Goal: Information Seeking & Learning: Find specific fact

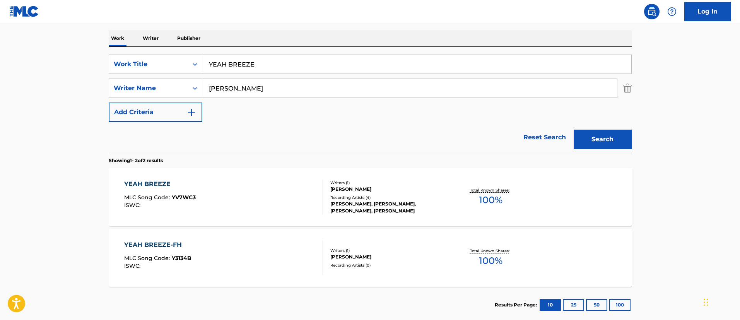
scroll to position [118, 0]
drag, startPoint x: 196, startPoint y: 68, endPoint x: 205, endPoint y: 74, distance: 10.8
click at [201, 72] on div "SearchWithCriteriafc7c73d8-879d-4568-a77b-7ab400521d53 Work Title YEAH BREEZE" at bounding box center [370, 64] width 523 height 19
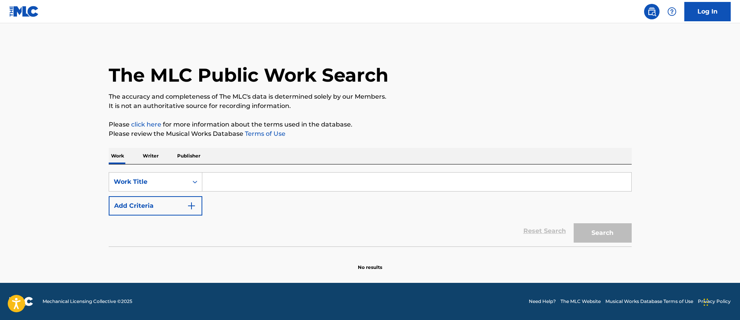
click at [257, 173] on input "Search Form" at bounding box center [416, 182] width 429 height 19
paste input "TE EXTRANO"
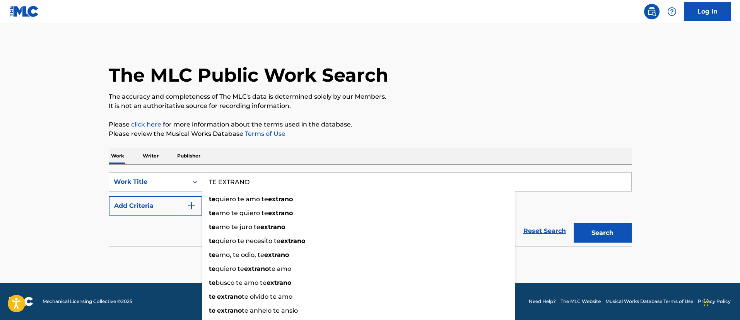
type input "TE EXTRANO"
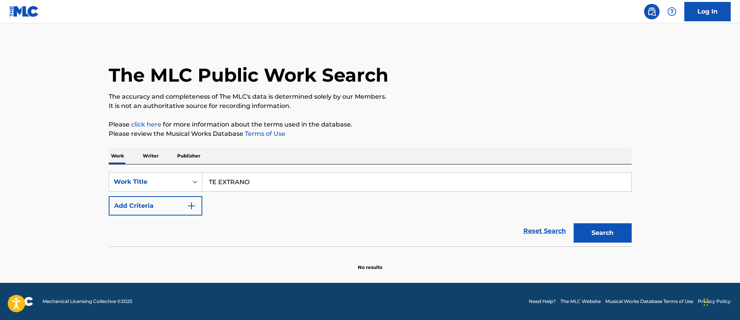
click at [588, 227] on button "Search" at bounding box center [603, 232] width 58 height 19
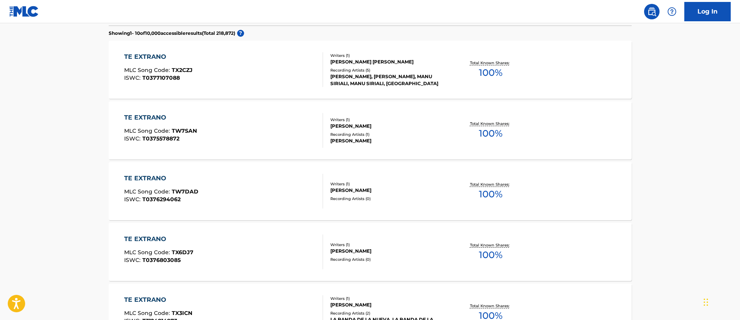
scroll to position [47, 0]
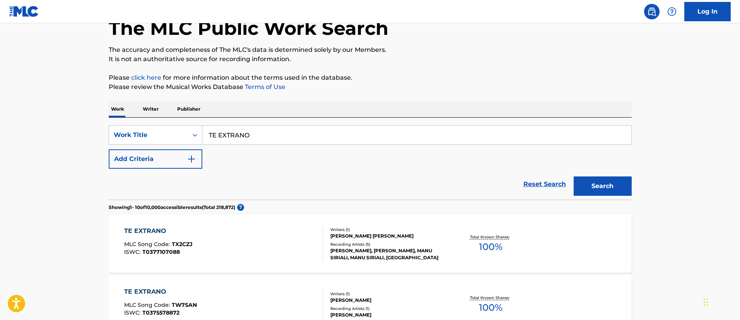
click at [167, 154] on button "Add Criteria" at bounding box center [156, 158] width 94 height 19
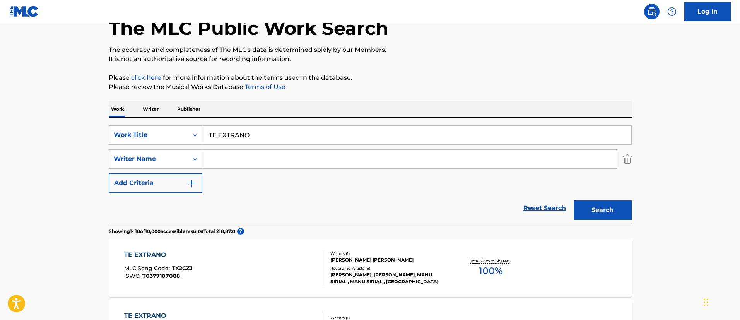
click at [223, 157] on input "Search Form" at bounding box center [409, 159] width 415 height 19
paste input "[PERSON_NAME]"
click at [240, 157] on input "[PERSON_NAME]" at bounding box center [409, 159] width 415 height 19
click at [615, 209] on button "Search" at bounding box center [603, 209] width 58 height 19
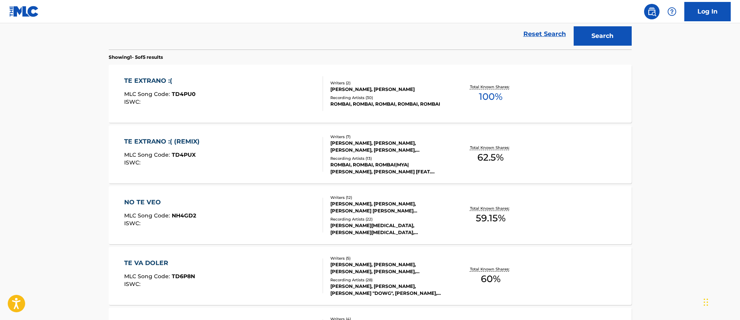
scroll to position [105, 0]
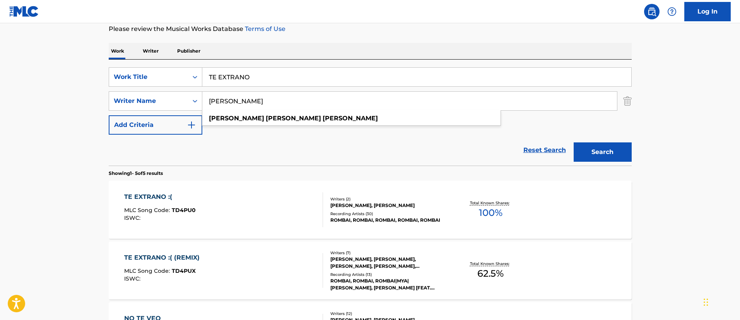
drag, startPoint x: 278, startPoint y: 100, endPoint x: 226, endPoint y: 99, distance: 52.3
click at [226, 99] on input "[PERSON_NAME]" at bounding box center [409, 101] width 415 height 19
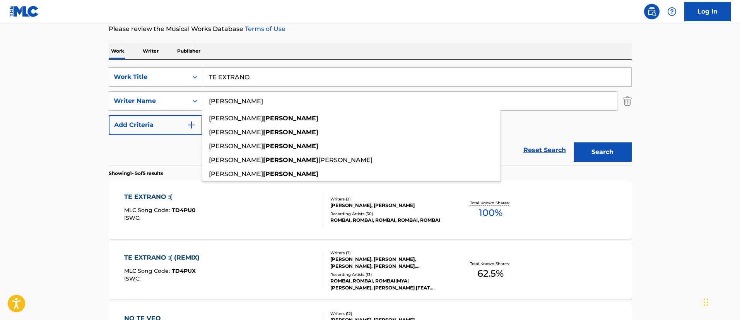
type input "[PERSON_NAME]"
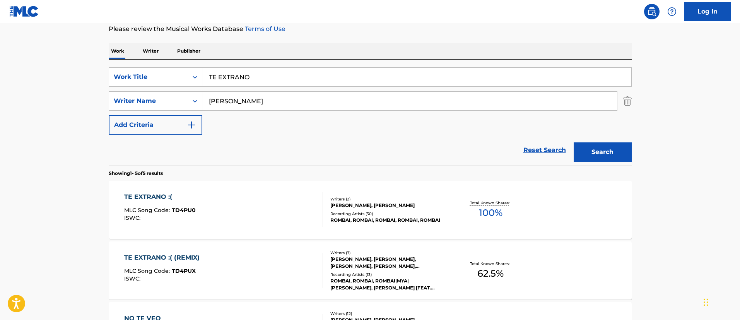
click at [604, 151] on button "Search" at bounding box center [603, 151] width 58 height 19
click at [628, 98] on img "Search Form" at bounding box center [627, 100] width 9 height 19
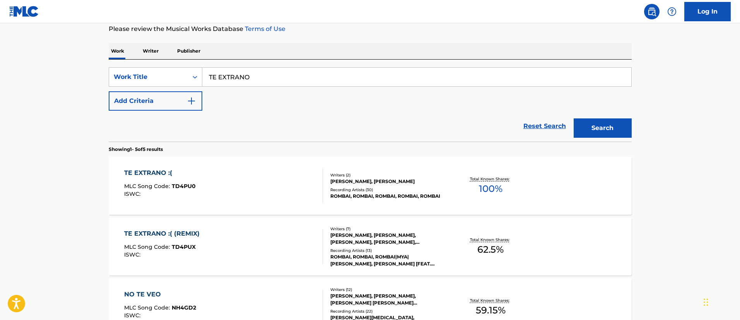
click at [613, 122] on button "Search" at bounding box center [603, 127] width 58 height 19
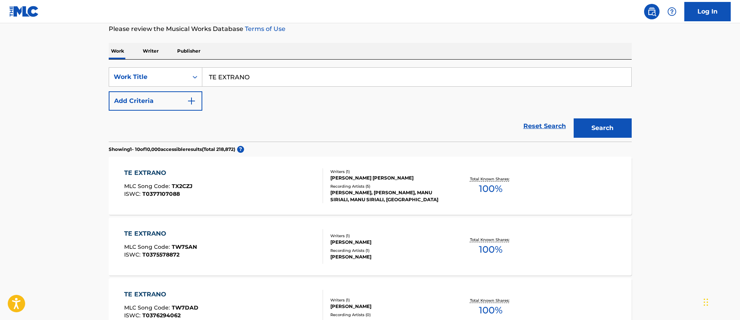
click at [154, 176] on div "TE EXTRANO" at bounding box center [158, 172] width 68 height 9
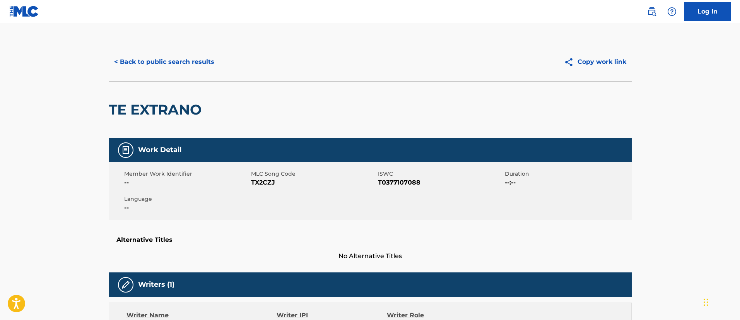
click at [174, 59] on button "< Back to public search results" at bounding box center [164, 61] width 111 height 19
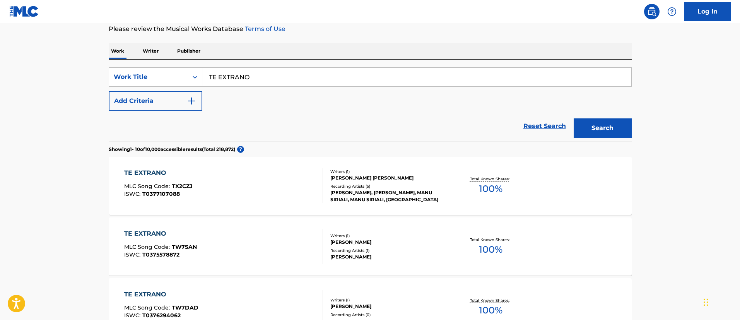
click at [168, 99] on button "Add Criteria" at bounding box center [156, 100] width 94 height 19
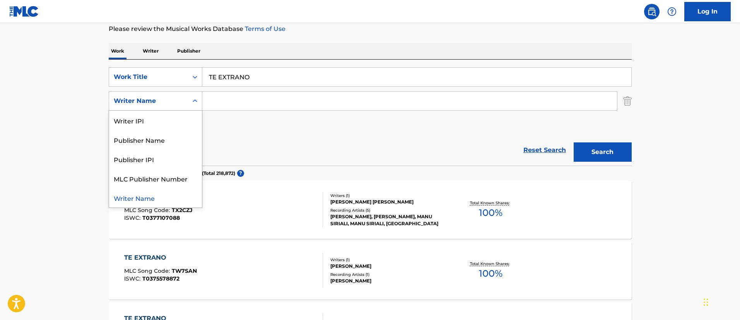
click at [178, 100] on div "Writer Name" at bounding box center [149, 100] width 70 height 9
click at [178, 139] on div "Publisher Name" at bounding box center [155, 139] width 93 height 19
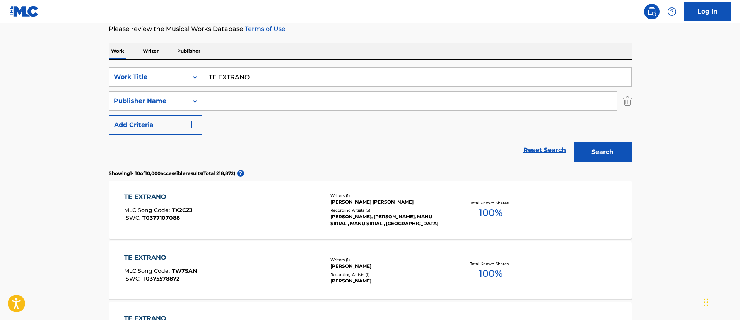
click at [238, 98] on input "Search Form" at bounding box center [409, 101] width 415 height 19
paste input "SONY/ATV BAILAR"
type input "SONY/ATV BAILAR"
click at [618, 150] on button "Search" at bounding box center [603, 151] width 58 height 19
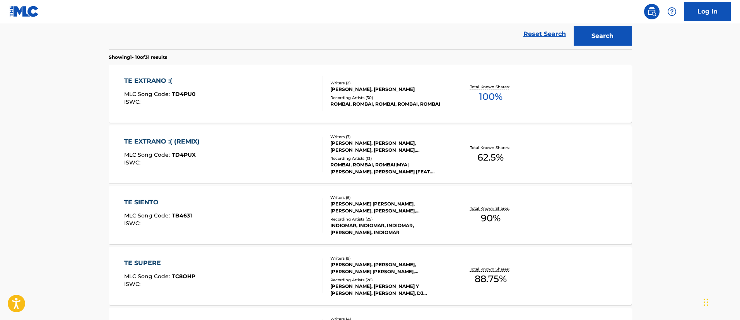
scroll to position [163, 0]
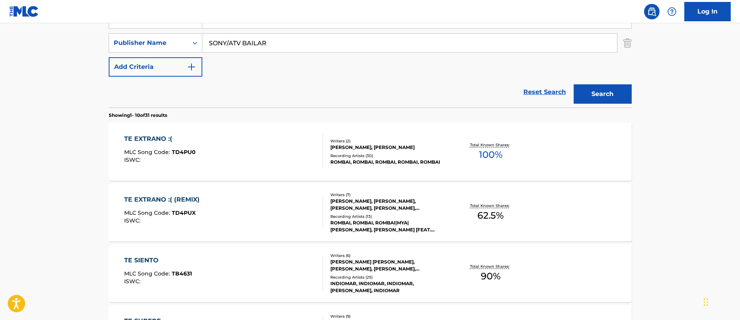
click at [150, 138] on div "TE EXTRANO :(" at bounding box center [160, 138] width 72 height 9
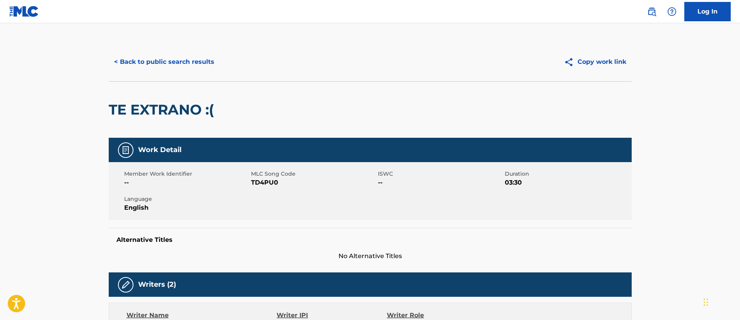
click at [156, 62] on button "< Back to public search results" at bounding box center [164, 61] width 111 height 19
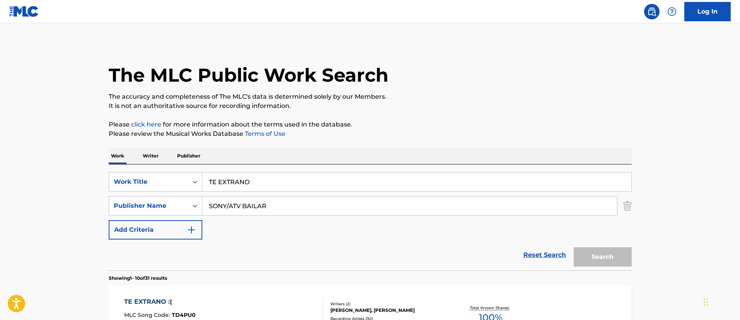
scroll to position [163, 0]
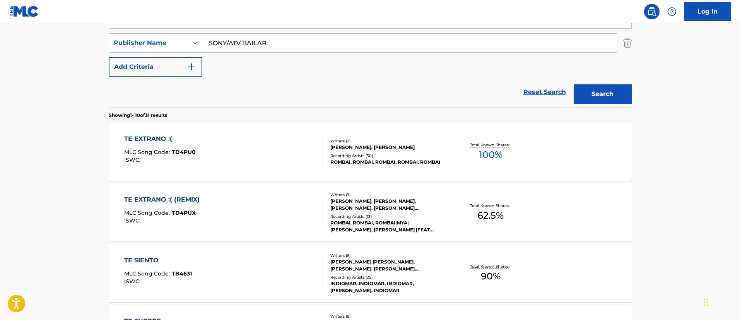
click at [170, 201] on div "TE EXTRANO :( (REMIX)" at bounding box center [163, 199] width 79 height 9
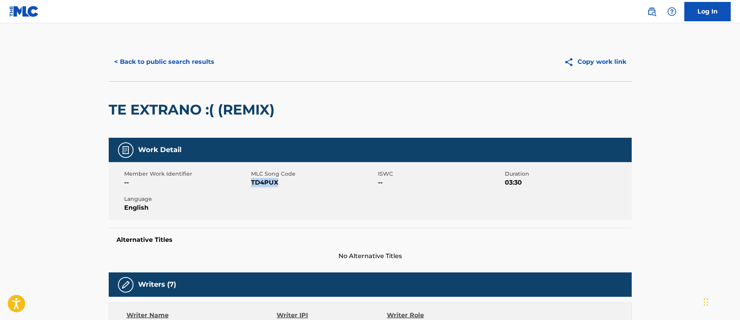
drag, startPoint x: 286, startPoint y: 185, endPoint x: 252, endPoint y: 185, distance: 34.1
click at [252, 185] on span "TD4PUX" at bounding box center [313, 182] width 125 height 9
copy span "TD4PUX"
drag, startPoint x: 284, startPoint y: 112, endPoint x: 197, endPoint y: 109, distance: 87.5
click at [197, 109] on div "TE EXTRANO :( (REMIX)" at bounding box center [370, 109] width 523 height 57
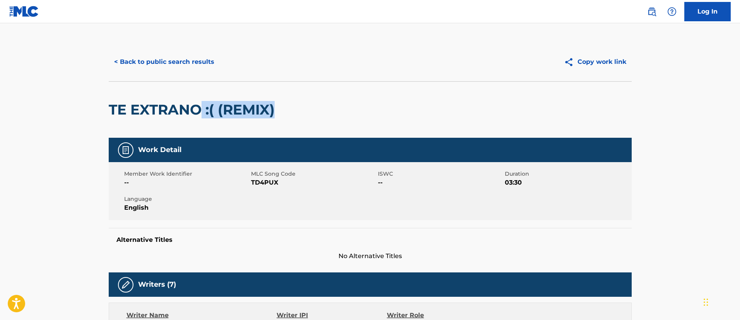
copy h2 ":( (REMIX)"
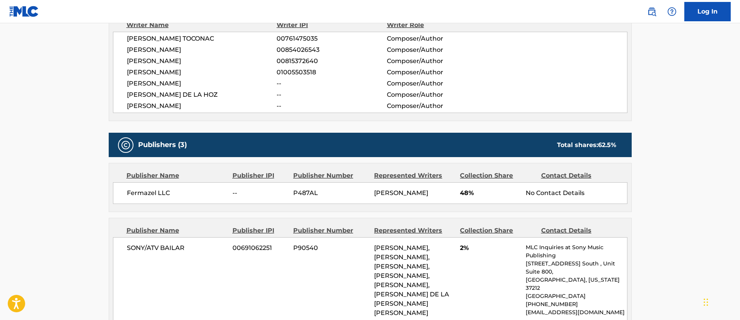
scroll to position [348, 0]
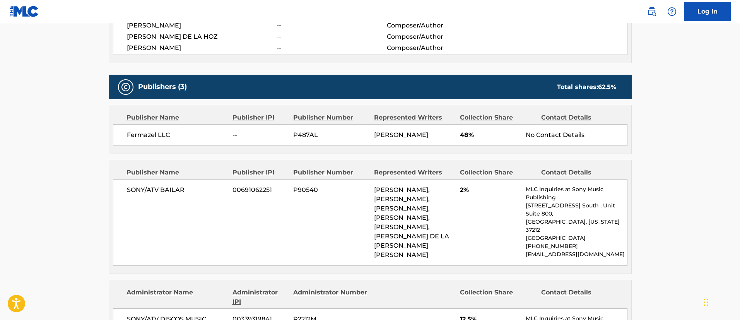
drag, startPoint x: 409, startPoint y: 291, endPoint x: 410, endPoint y: 209, distance: 82.8
click at [410, 209] on div "[PERSON_NAME], [PERSON_NAME], [PERSON_NAME], [PERSON_NAME], [PERSON_NAME], [PER…" at bounding box center [414, 222] width 80 height 74
copy span "[PERSON_NAME], [PERSON_NAME], [PERSON_NAME], [PERSON_NAME], [PERSON_NAME] DE LA…"
drag, startPoint x: 410, startPoint y: 147, endPoint x: 375, endPoint y: 135, distance: 37.0
click at [375, 135] on div "[PERSON_NAME]" at bounding box center [414, 134] width 80 height 9
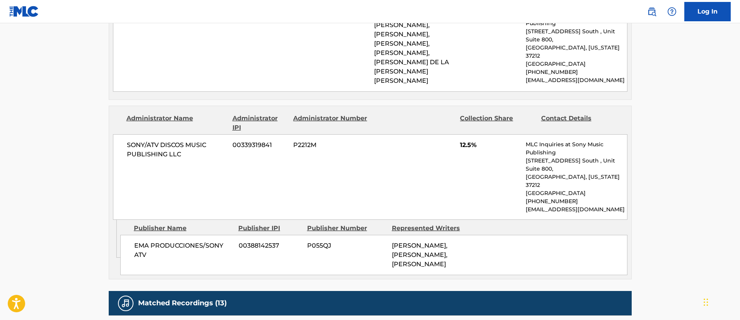
scroll to position [580, 0]
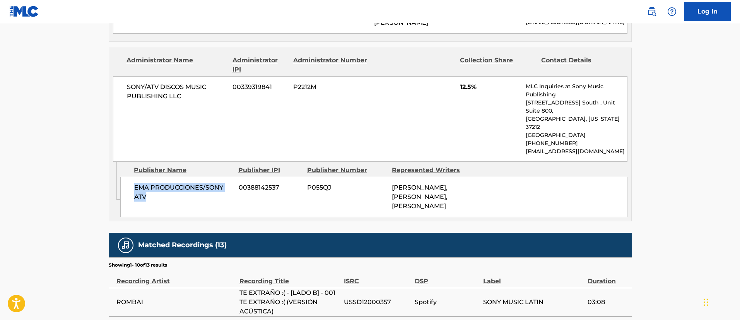
drag, startPoint x: 162, startPoint y: 226, endPoint x: 134, endPoint y: 217, distance: 29.6
click at [134, 217] on div "EMA PRODUCCIONES/SONY ATV 00388142537 P055QJ [PERSON_NAME], [PERSON_NAME], [PER…" at bounding box center [373, 197] width 507 height 40
copy span "EMA PRODUCCIONES/SONY ATV"
drag, startPoint x: 287, startPoint y: 219, endPoint x: 241, endPoint y: 216, distance: 46.5
click at [241, 192] on span "00388142537" at bounding box center [270, 187] width 63 height 9
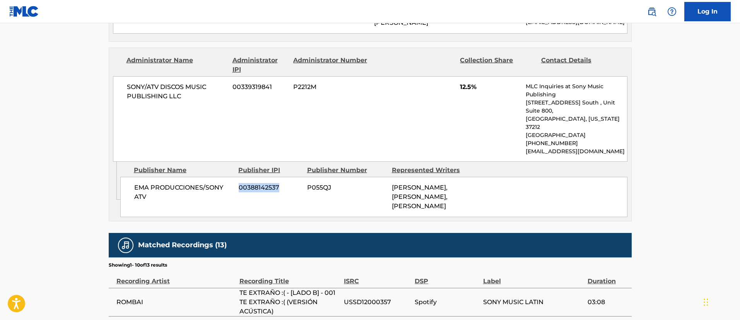
copy span "00388142537"
click at [364, 217] on div "EMA PRODUCCIONES/SONY ATV 00388142537 P055QJ [PERSON_NAME], [PERSON_NAME], [PER…" at bounding box center [373, 197] width 507 height 40
drag, startPoint x: 436, startPoint y: 255, endPoint x: 387, endPoint y: 212, distance: 64.7
click at [387, 212] on div "EMA PRODUCCIONES/SONY ATV 00388142537 P055QJ [PERSON_NAME], [PERSON_NAME], [PER…" at bounding box center [373, 197] width 507 height 40
copy div "[PERSON_NAME], [PERSON_NAME], [PERSON_NAME]"
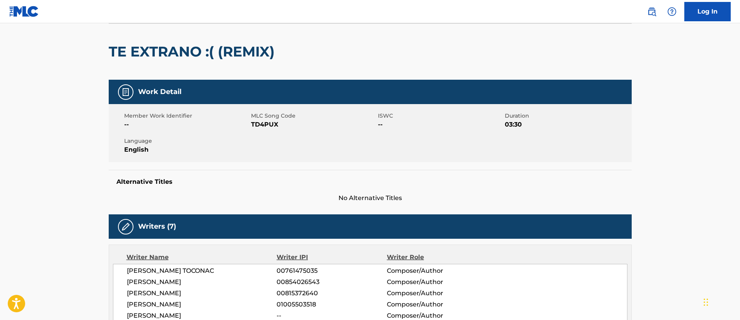
scroll to position [0, 0]
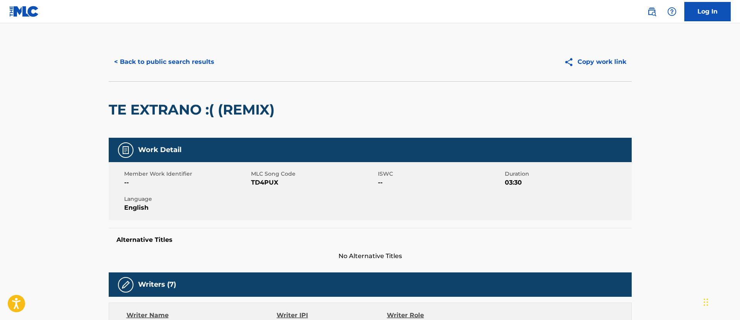
click at [202, 62] on button "< Back to public search results" at bounding box center [164, 61] width 111 height 19
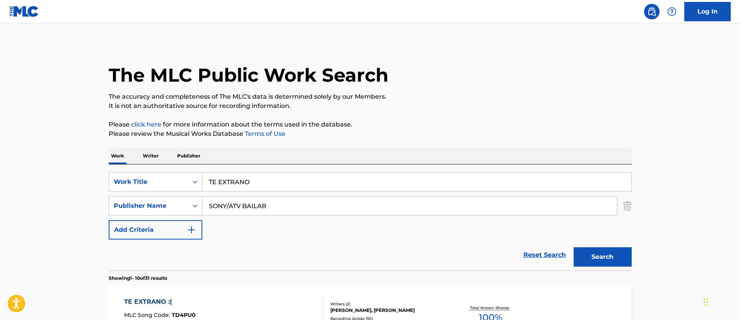
scroll to position [163, 0]
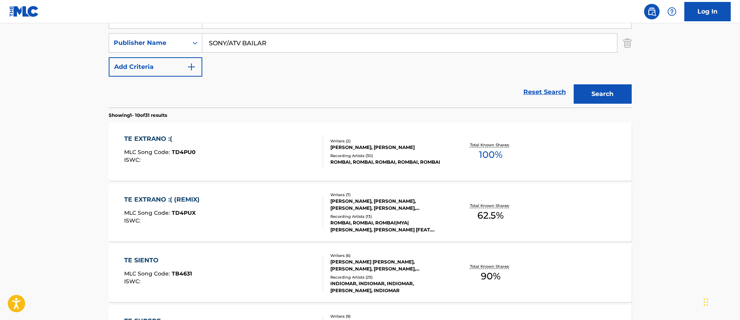
click at [284, 42] on input "SONY/ATV BAILAR" at bounding box center [409, 43] width 415 height 19
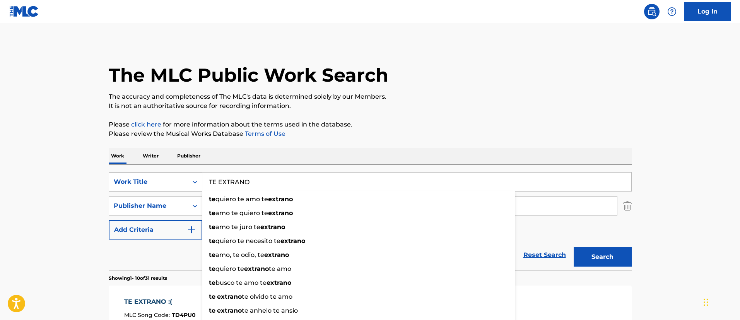
drag, startPoint x: 283, startPoint y: 177, endPoint x: 160, endPoint y: 173, distance: 123.5
click at [160, 173] on div "SearchWithCriteria1c5865c8-e058-40ac-b175-4ce05d8ebbe1 Work Title TE EXTRANO te…" at bounding box center [370, 181] width 523 height 19
paste input "CACHONDAX"
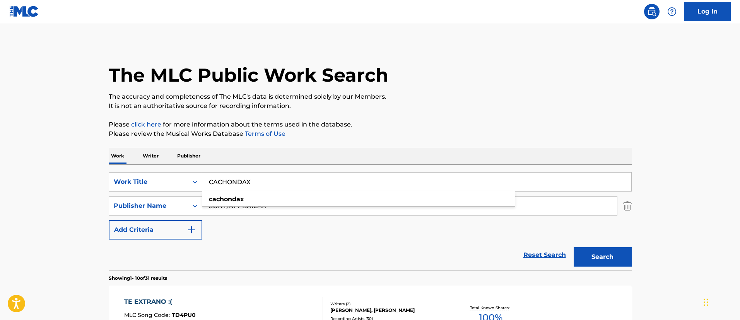
type input "CACHONDAX"
click at [289, 229] on div "SearchWithCriteria1c5865c8-e058-40ac-b175-4ce05d8ebbe1 Work Title CACHONDAX cac…" at bounding box center [370, 205] width 523 height 67
drag, startPoint x: 276, startPoint y: 208, endPoint x: 197, endPoint y: 205, distance: 79.0
click at [197, 205] on div "SearchWithCriteria641f3a81-6ce5-45a7-b195-d40c906564ad Publisher Name SONY/ATV …" at bounding box center [370, 205] width 523 height 19
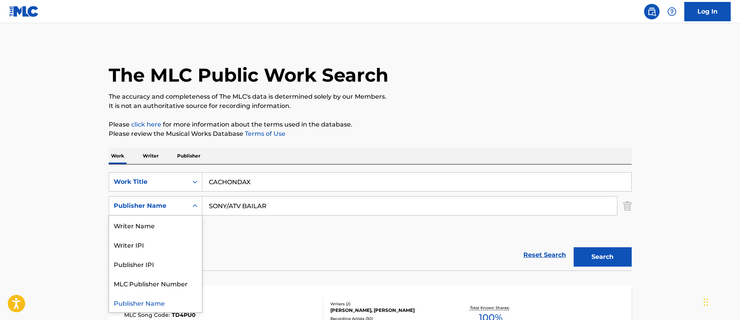
click at [191, 203] on icon "Search Form" at bounding box center [195, 206] width 8 height 8
click at [169, 226] on div "Writer Name" at bounding box center [155, 225] width 93 height 19
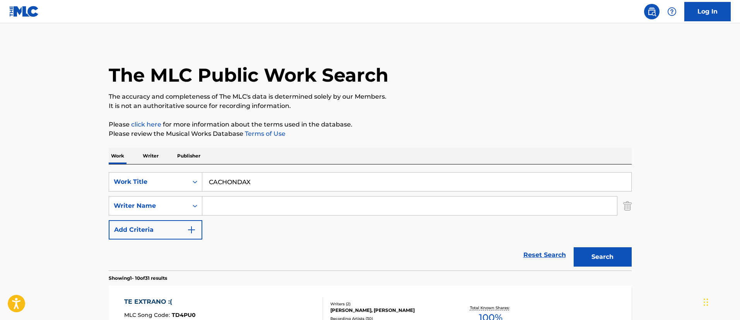
click at [240, 201] on input "Search Form" at bounding box center [409, 206] width 415 height 19
paste input "[PERSON_NAME]"
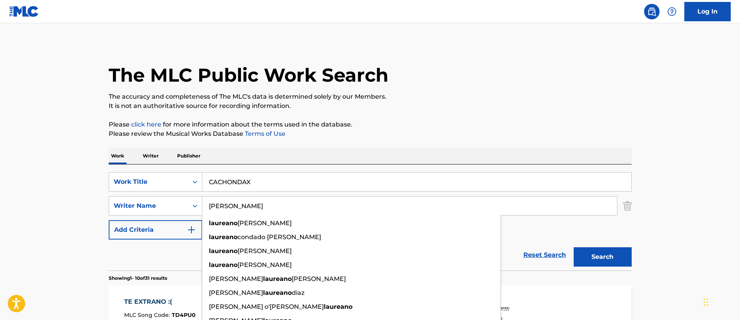
type input "[PERSON_NAME]"
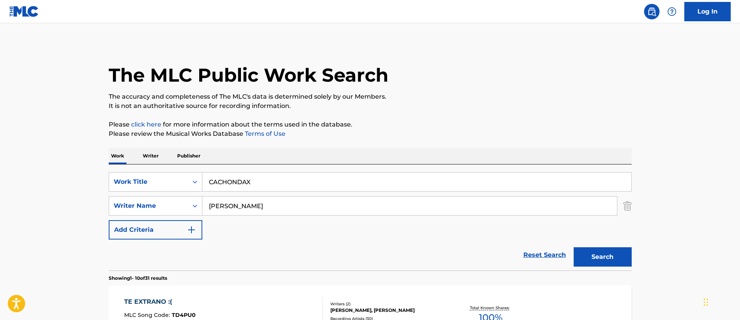
click at [600, 254] on button "Search" at bounding box center [603, 256] width 58 height 19
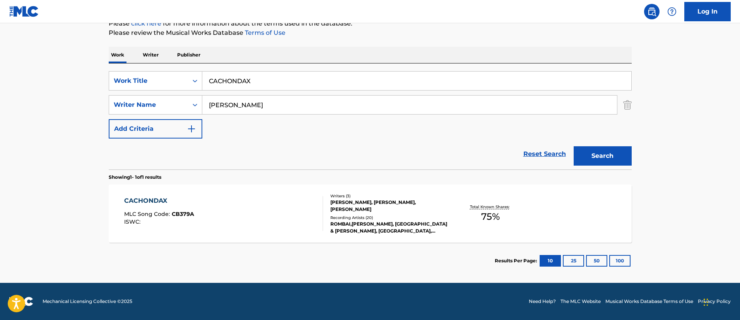
click at [163, 197] on div "CACHONDAX" at bounding box center [159, 200] width 70 height 9
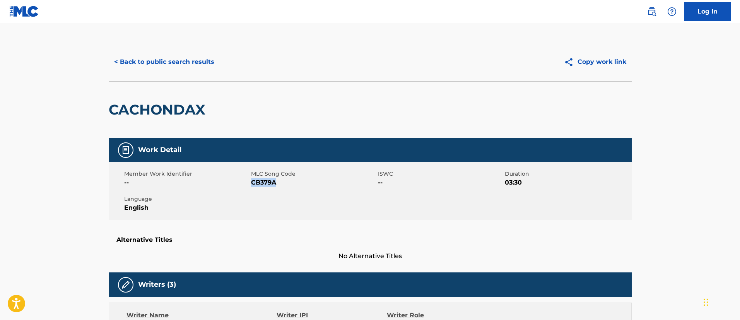
drag, startPoint x: 279, startPoint y: 181, endPoint x: 252, endPoint y: 183, distance: 27.5
click at [252, 183] on span "CB379A" at bounding box center [313, 182] width 125 height 9
copy span "CB379A"
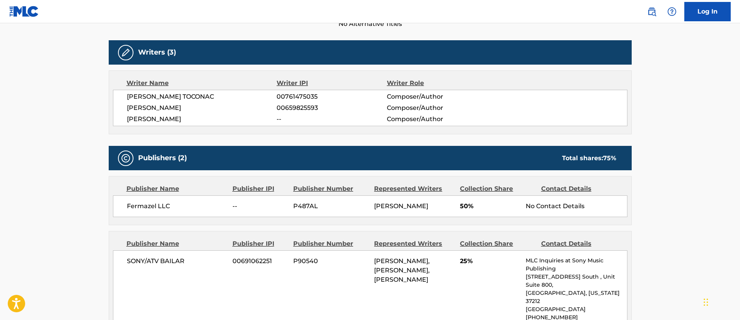
scroll to position [290, 0]
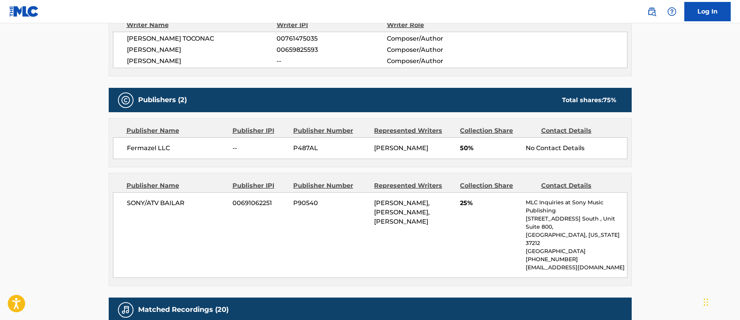
drag, startPoint x: 408, startPoint y: 222, endPoint x: 421, endPoint y: 247, distance: 28.4
click at [421, 226] on div "[PERSON_NAME], [PERSON_NAME], [PERSON_NAME]" at bounding box center [414, 213] width 80 height 28
copy span "[PERSON_NAME], [PERSON_NAME]"
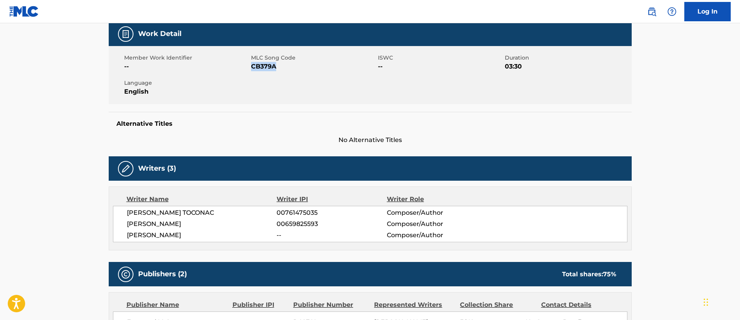
scroll to position [0, 0]
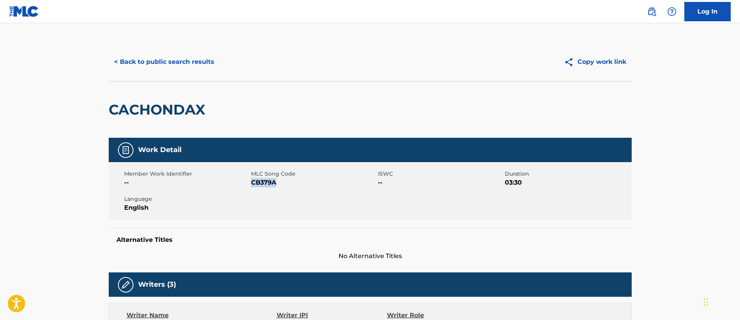
click at [171, 59] on button "< Back to public search results" at bounding box center [164, 61] width 111 height 19
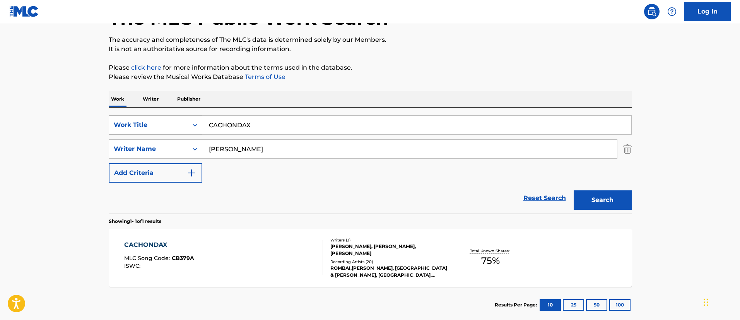
drag, startPoint x: 272, startPoint y: 128, endPoint x: 185, endPoint y: 123, distance: 86.4
click at [185, 123] on div "SearchWithCriteria1c5865c8-e058-40ac-b175-4ce05d8ebbe1 Work Title CACHONDAX" at bounding box center [370, 124] width 523 height 19
paste input "RECONOCELO"
type input "RECONOCELO"
click at [617, 198] on button "Search" at bounding box center [603, 199] width 58 height 19
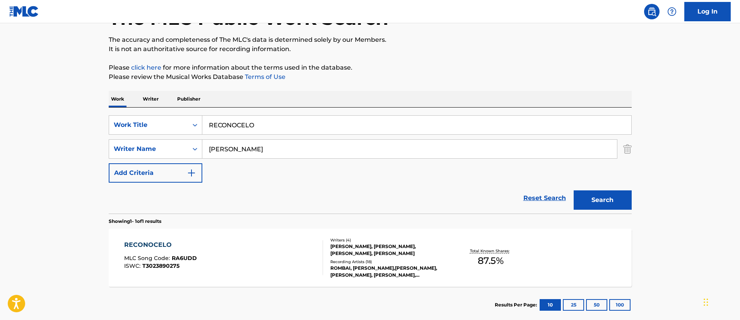
click at [154, 247] on div "RECONOCELO" at bounding box center [160, 244] width 73 height 9
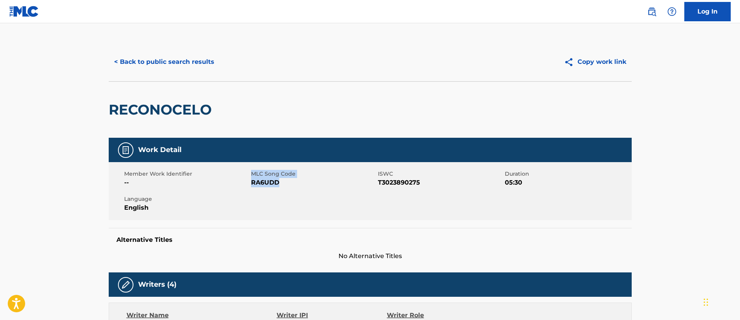
drag, startPoint x: 286, startPoint y: 183, endPoint x: 250, endPoint y: 183, distance: 36.0
click at [250, 183] on div "Member Work Identifier -- MLC Song Code RA6UDD ISWC T3023890275 Duration 05:30 …" at bounding box center [370, 191] width 523 height 58
click at [276, 183] on span "RA6UDD" at bounding box center [313, 182] width 125 height 9
drag, startPoint x: 283, startPoint y: 182, endPoint x: 253, endPoint y: 179, distance: 29.6
click at [253, 180] on span "RA6UDD" at bounding box center [313, 182] width 125 height 9
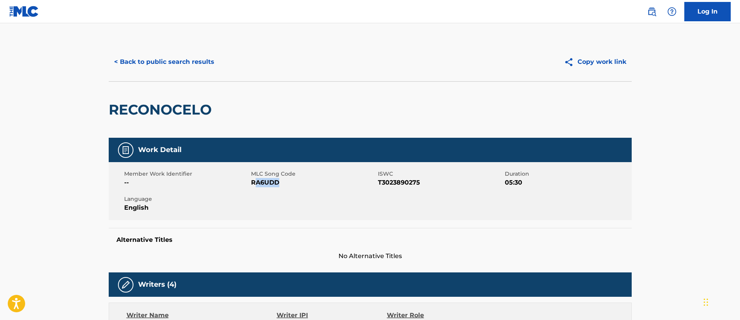
copy span "A6UDD"
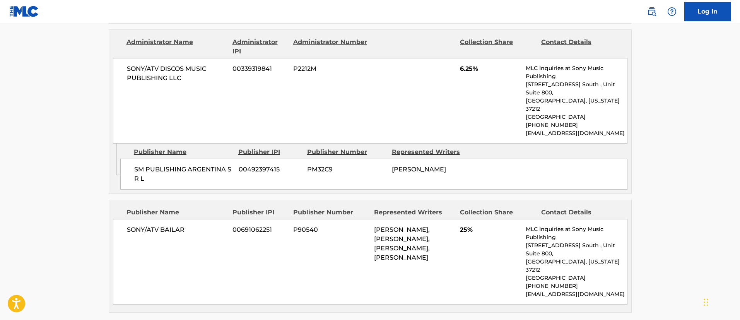
scroll to position [813, 0]
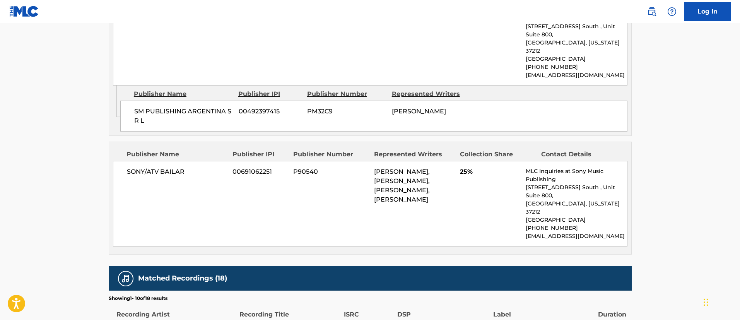
drag, startPoint x: 406, startPoint y: 180, endPoint x: 432, endPoint y: 216, distance: 44.4
click at [432, 204] on div "[PERSON_NAME], [PERSON_NAME], [PERSON_NAME], [PERSON_NAME]" at bounding box center [414, 185] width 80 height 37
copy span ", [PERSON_NAME], [PERSON_NAME], [PERSON_NAME]"
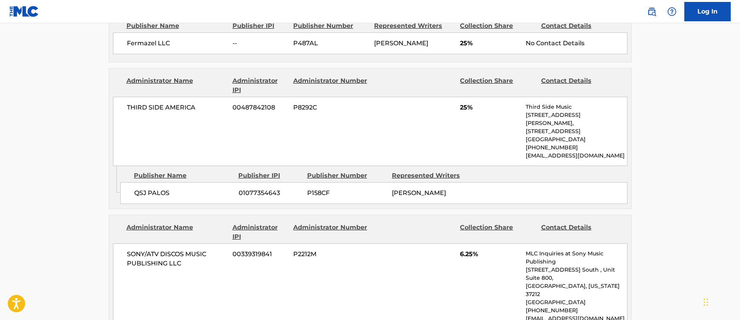
scroll to position [348, 0]
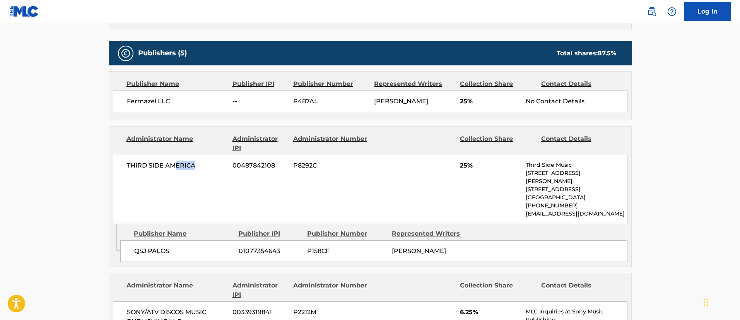
drag, startPoint x: 200, startPoint y: 172, endPoint x: 176, endPoint y: 173, distance: 24.0
click at [176, 170] on span "THIRD SIDE AMERICA" at bounding box center [177, 165] width 100 height 9
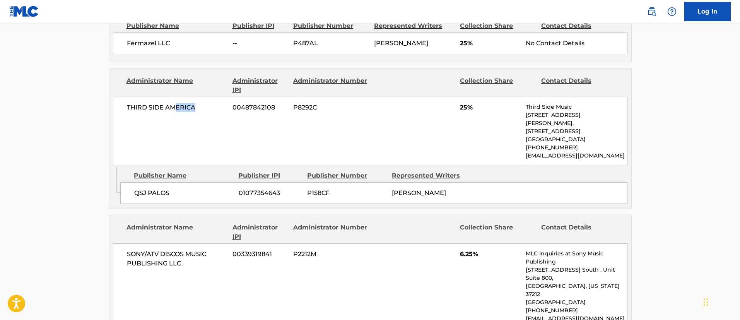
scroll to position [522, 0]
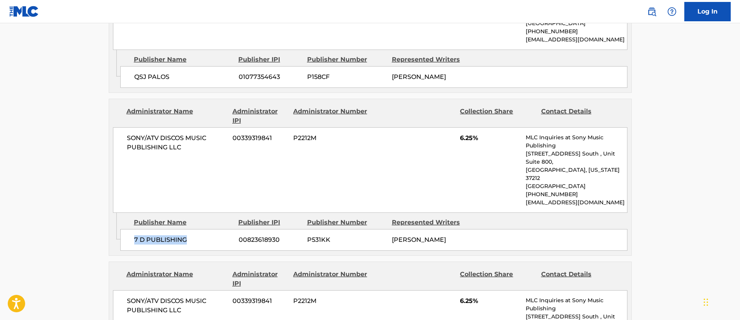
drag, startPoint x: 189, startPoint y: 249, endPoint x: 134, endPoint y: 244, distance: 54.8
click at [134, 244] on span "7 D PUBLISHING" at bounding box center [183, 239] width 99 height 9
drag, startPoint x: 285, startPoint y: 246, endPoint x: 235, endPoint y: 246, distance: 50.3
click at [235, 246] on div "7 D PUBLISHING 00823618930 P531KK [PERSON_NAME]" at bounding box center [373, 240] width 507 height 22
drag, startPoint x: 462, startPoint y: 250, endPoint x: 394, endPoint y: 248, distance: 68.1
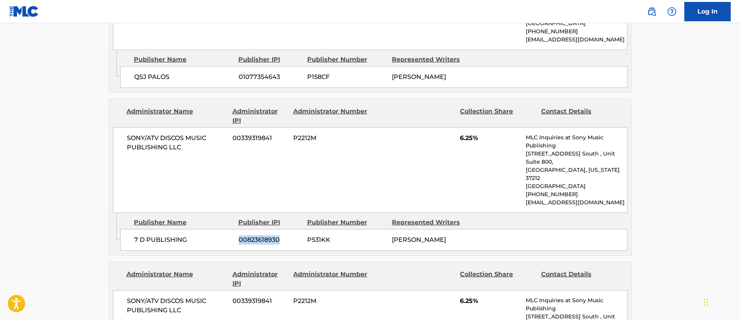
click at [394, 245] on div "[PERSON_NAME]" at bounding box center [431, 239] width 79 height 9
drag, startPoint x: 392, startPoint y: 247, endPoint x: 461, endPoint y: 252, distance: 69.8
click at [461, 245] on div "[PERSON_NAME]" at bounding box center [431, 239] width 79 height 9
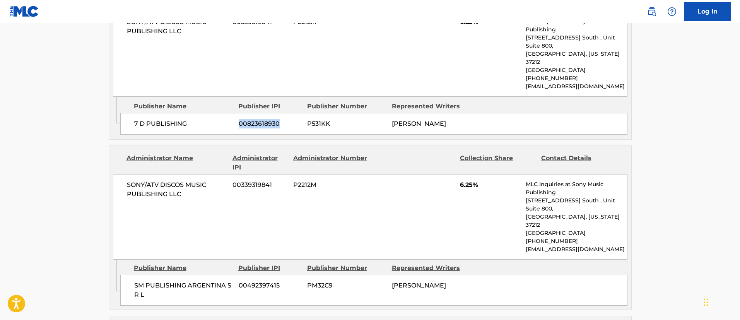
scroll to position [697, 0]
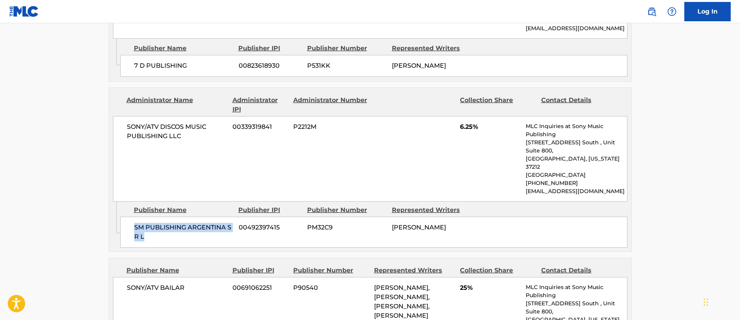
drag, startPoint x: 152, startPoint y: 237, endPoint x: 123, endPoint y: 230, distance: 29.4
click at [123, 230] on div "SM PUBLISHING [GEOGRAPHIC_DATA] S R L 00492397415 PM32C9 [PERSON_NAME]" at bounding box center [373, 232] width 507 height 31
drag, startPoint x: 290, startPoint y: 229, endPoint x: 238, endPoint y: 224, distance: 51.7
click at [239, 224] on span "00492397415" at bounding box center [270, 227] width 63 height 9
drag, startPoint x: 399, startPoint y: 241, endPoint x: 406, endPoint y: 239, distance: 7.5
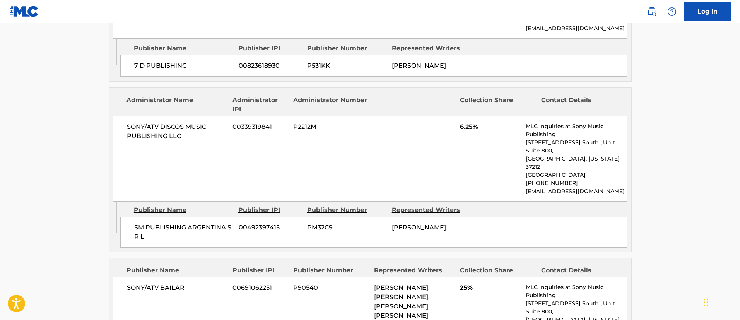
click at [401, 241] on div "SM PUBLISHING [GEOGRAPHIC_DATA] S R L 00492397415 PM32C9 [PERSON_NAME]" at bounding box center [373, 232] width 507 height 31
drag, startPoint x: 459, startPoint y: 229, endPoint x: 395, endPoint y: 232, distance: 64.7
click at [390, 223] on div "SM PUBLISHING [GEOGRAPHIC_DATA] S R L 00492397415 PM32C9 [PERSON_NAME]" at bounding box center [373, 232] width 507 height 31
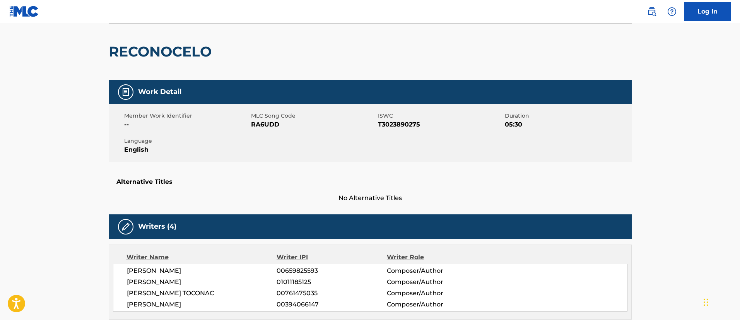
scroll to position [0, 0]
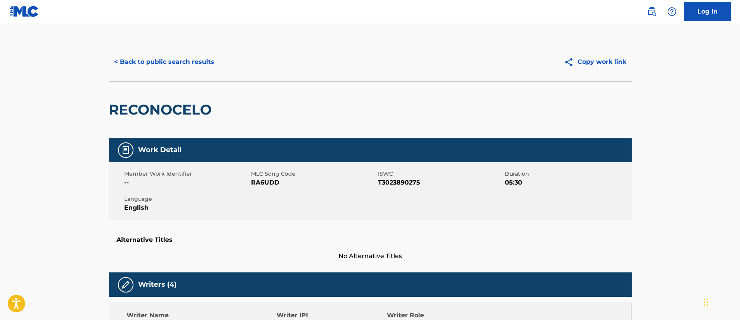
click at [173, 58] on button "< Back to public search results" at bounding box center [164, 61] width 111 height 19
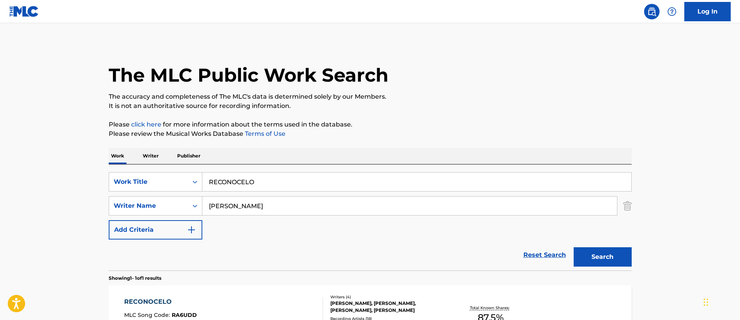
scroll to position [57, 0]
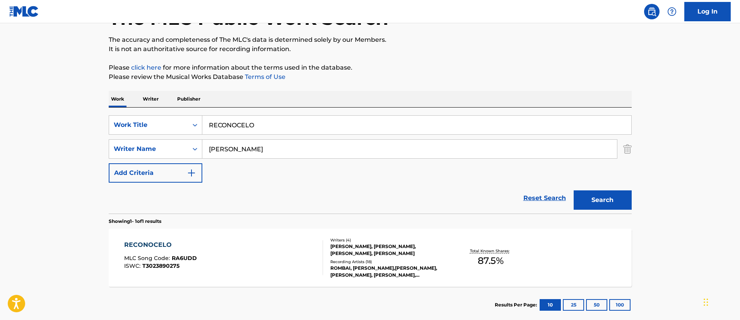
drag, startPoint x: 289, startPoint y: 124, endPoint x: 212, endPoint y: 127, distance: 77.8
click at [212, 127] on input "RECONOCELO" at bounding box center [416, 125] width 429 height 19
type input "R"
paste input "RECUERDA"
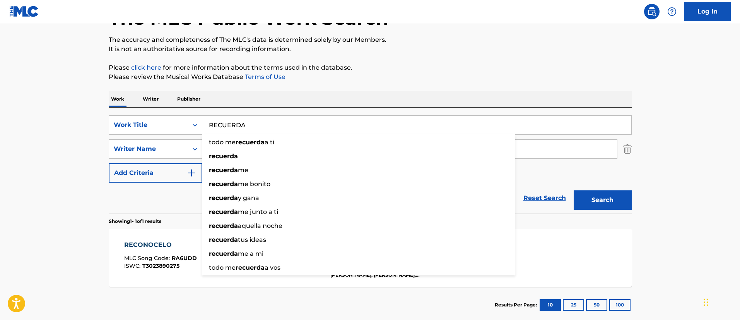
type input "RECUERDA"
click at [616, 193] on button "Search" at bounding box center [603, 199] width 58 height 19
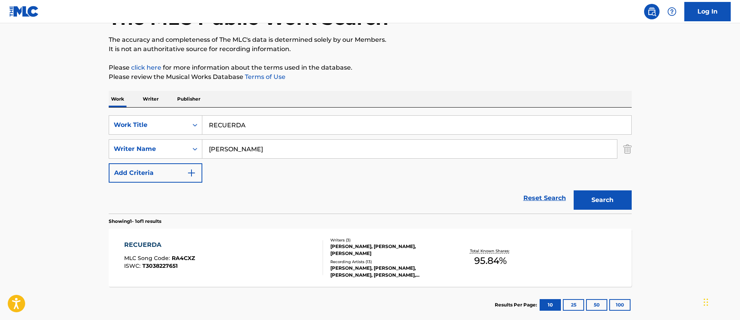
click at [156, 246] on div "RECUERDA" at bounding box center [159, 244] width 71 height 9
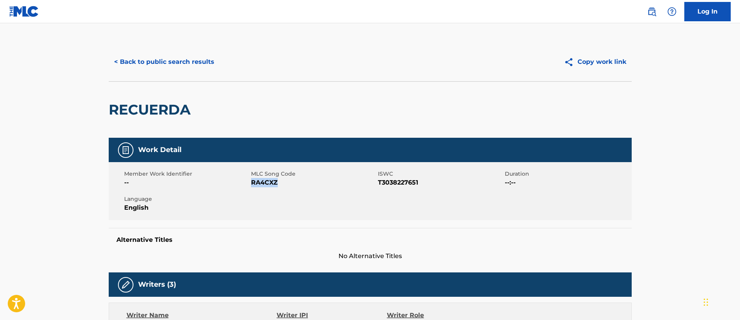
drag, startPoint x: 281, startPoint y: 185, endPoint x: 251, endPoint y: 183, distance: 29.5
click at [251, 183] on span "RA4CXZ" at bounding box center [313, 182] width 125 height 9
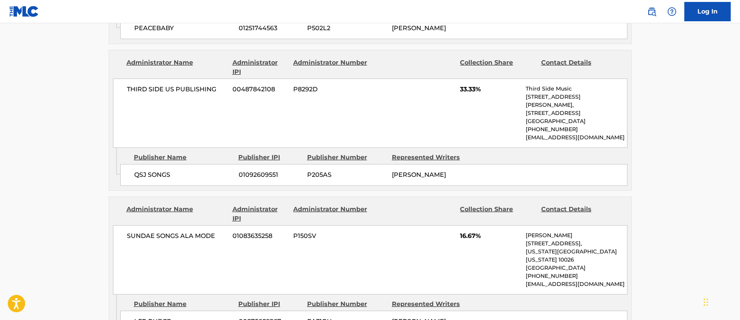
scroll to position [522, 0]
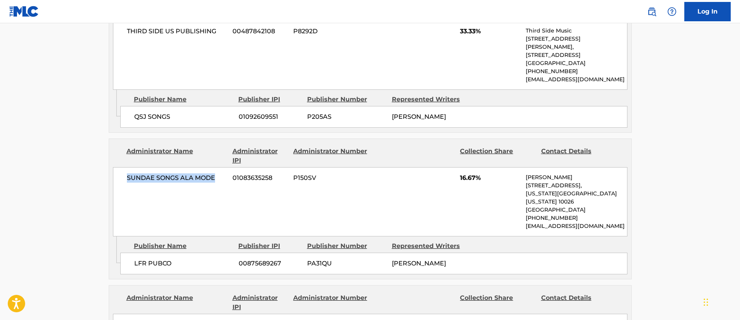
drag, startPoint x: 215, startPoint y: 192, endPoint x: 122, endPoint y: 195, distance: 93.7
click at [122, 195] on div "SUNDAE SONGS ALA MODE 01083635258 P150SV 16.67% [PERSON_NAME] [STREET_ADDRESS][…" at bounding box center [370, 201] width 515 height 69
drag, startPoint x: 274, startPoint y: 192, endPoint x: 224, endPoint y: 193, distance: 49.6
click at [224, 193] on div "SUNDAE SONGS ALA MODE 01083635258 P150SV 16.67% [PERSON_NAME] [STREET_ADDRESS][…" at bounding box center [370, 201] width 515 height 69
drag, startPoint x: 176, startPoint y: 270, endPoint x: 133, endPoint y: 268, distance: 43.0
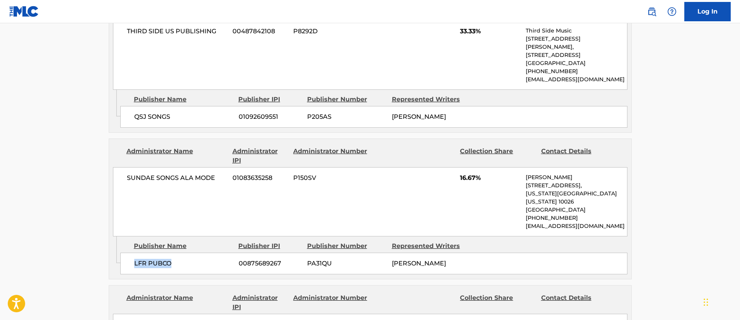
click at [133, 268] on div "LFR PUBCO 00875689267 PA31QU [PERSON_NAME]" at bounding box center [373, 264] width 507 height 22
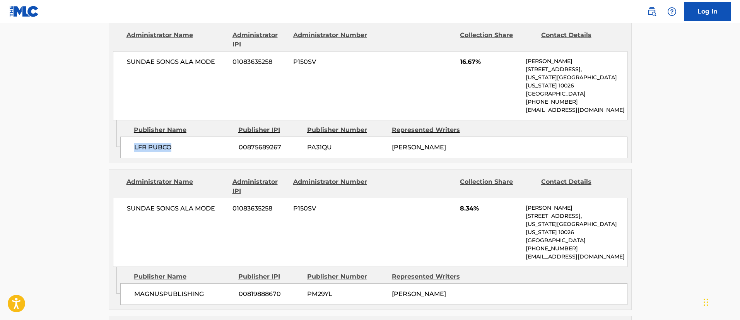
scroll to position [697, 0]
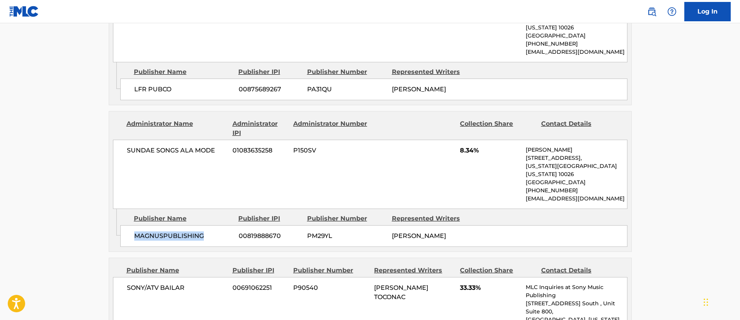
drag, startPoint x: 207, startPoint y: 235, endPoint x: 130, endPoint y: 235, distance: 77.0
click at [130, 235] on div "MAGNUSPUBLISHING 00819888670 PM29YL [PERSON_NAME]" at bounding box center [373, 236] width 507 height 22
drag, startPoint x: 286, startPoint y: 238, endPoint x: 235, endPoint y: 235, distance: 51.1
click at [235, 235] on div "MAGNUSPUBLISHING 00819888670 PM29YL [PERSON_NAME]" at bounding box center [373, 236] width 507 height 22
drag, startPoint x: 393, startPoint y: 236, endPoint x: 476, endPoint y: 242, distance: 83.5
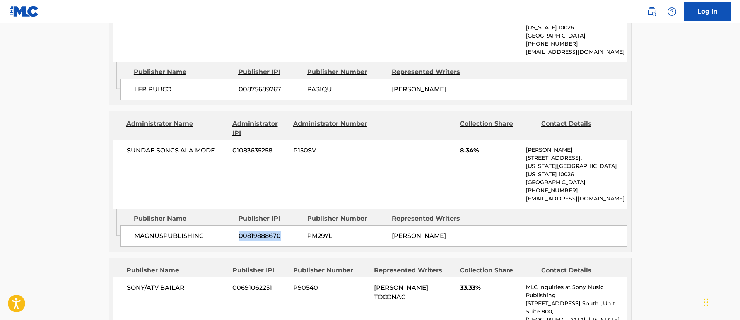
click at [476, 242] on div "MAGNUSPUBLISHING 00819888670 PM29YL [PERSON_NAME]" at bounding box center [373, 236] width 507 height 22
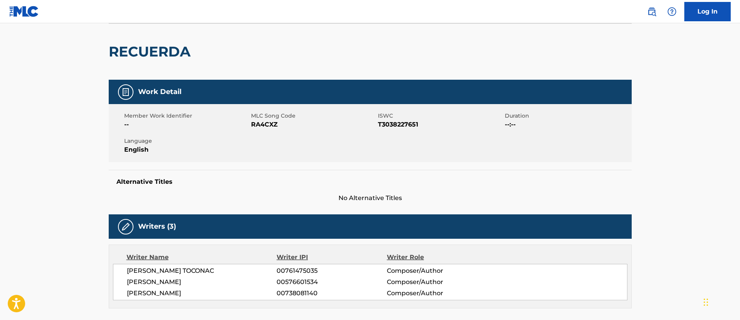
scroll to position [0, 0]
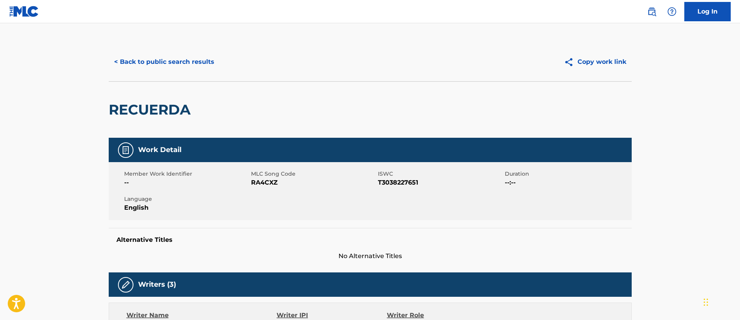
click at [187, 60] on button "< Back to public search results" at bounding box center [164, 61] width 111 height 19
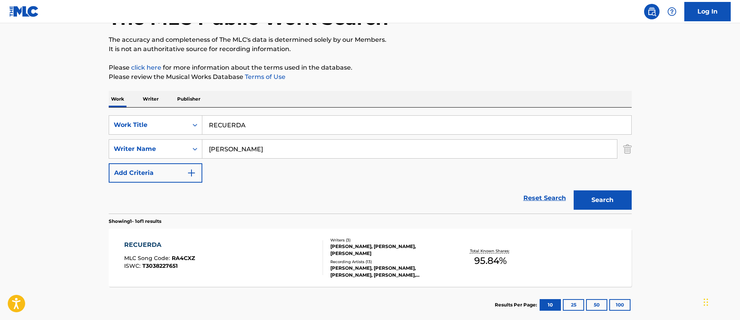
drag, startPoint x: 284, startPoint y: 130, endPoint x: 203, endPoint y: 116, distance: 82.5
click at [203, 116] on input "RECUERDA" at bounding box center [416, 125] width 429 height 19
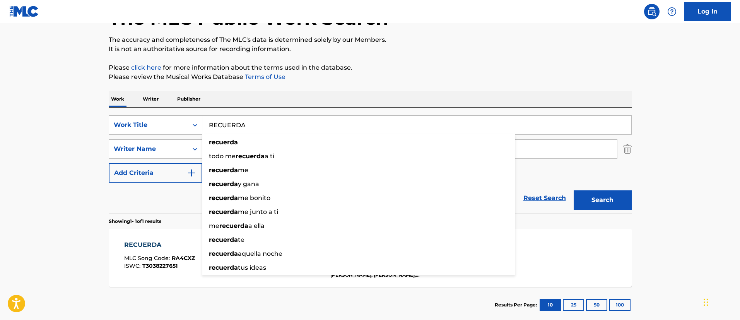
paste input "SI ME TOMO UNA CERVEZA REMIX"
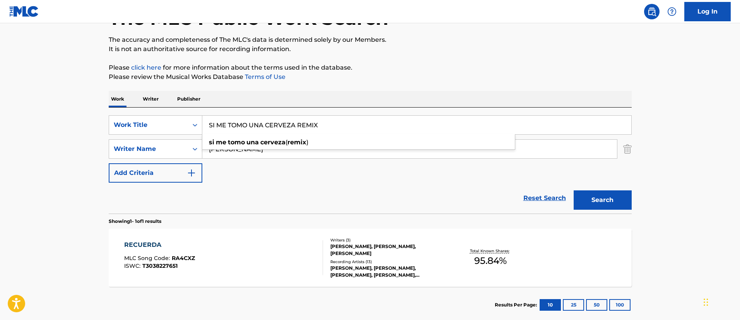
type input "SI ME TOMO UNA CERVEZA REMIX"
click at [615, 202] on button "Search" at bounding box center [603, 199] width 58 height 19
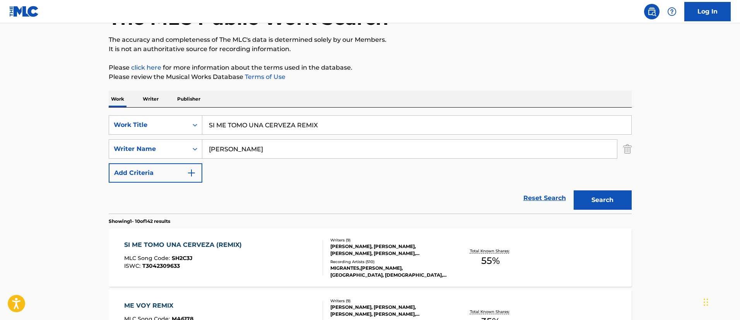
scroll to position [115, 0]
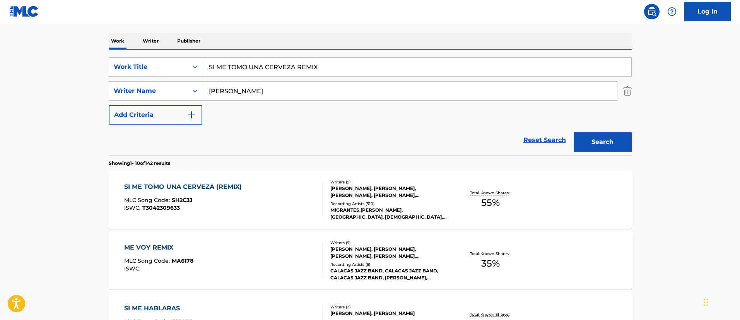
click at [215, 187] on div "SI ME TOMO UNA CERVEZA (REMIX)" at bounding box center [185, 186] width 122 height 9
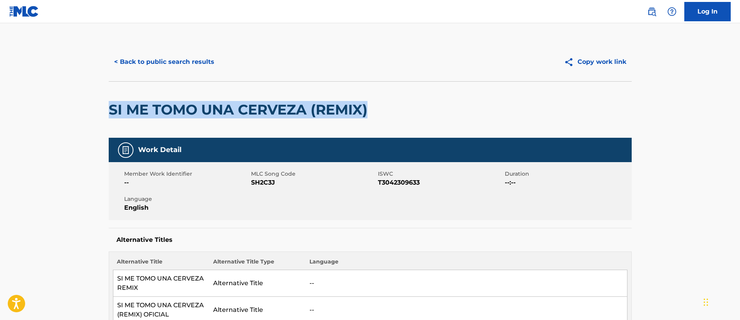
drag, startPoint x: 371, startPoint y: 107, endPoint x: 109, endPoint y: 106, distance: 262.4
click at [109, 106] on h2 "SI ME TOMO UNA CERVEZA (REMIX)" at bounding box center [240, 109] width 263 height 17
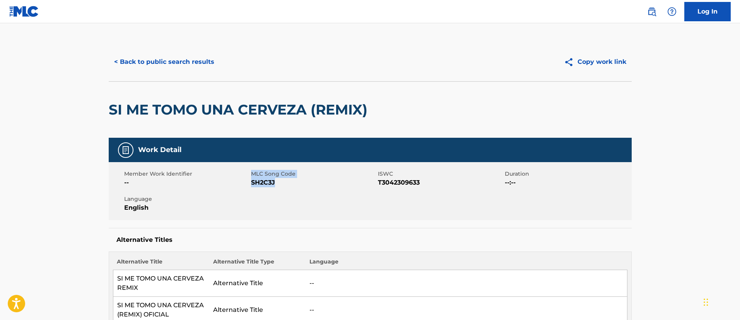
drag, startPoint x: 281, startPoint y: 185, endPoint x: 256, endPoint y: 173, distance: 27.9
click at [253, 177] on div "MLC Song Code SH2C3J" at bounding box center [314, 178] width 127 height 17
drag, startPoint x: 430, startPoint y: 182, endPoint x: 380, endPoint y: 185, distance: 50.4
click at [380, 185] on span "T3042309633" at bounding box center [440, 182] width 125 height 9
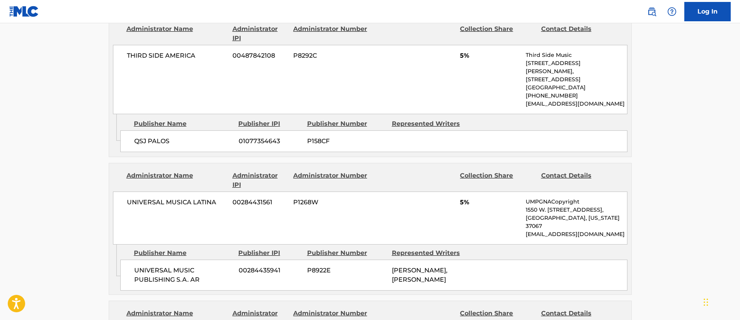
scroll to position [697, 0]
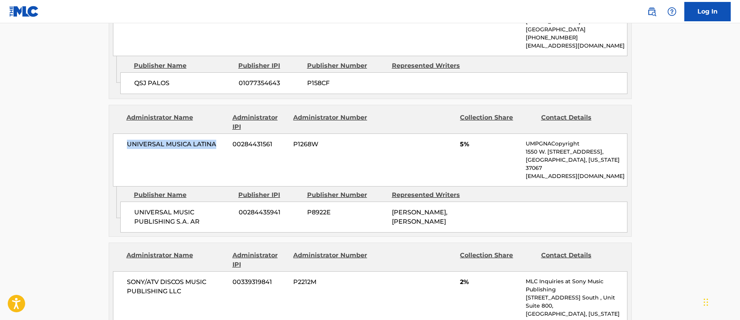
drag, startPoint x: 127, startPoint y: 153, endPoint x: 226, endPoint y: 163, distance: 100.0
click at [226, 163] on div "UNIVERSAL MUSICA LATINA 00284431561 P1268W 5% UMPGNACopyright 1550 W. [STREET_A…" at bounding box center [370, 160] width 515 height 53
click at [386, 225] on div "UNIVERSAL MUSIC PUBLISHING S.A. AR 00284435941 P8922E [PERSON_NAME], [PERSON_NA…" at bounding box center [373, 217] width 507 height 31
drag, startPoint x: 436, startPoint y: 230, endPoint x: 390, endPoint y: 211, distance: 49.6
click at [390, 211] on div "UNIVERSAL MUSIC PUBLISHING S.A. AR 00284435941 P8922E [PERSON_NAME], [PERSON_NA…" at bounding box center [373, 217] width 507 height 31
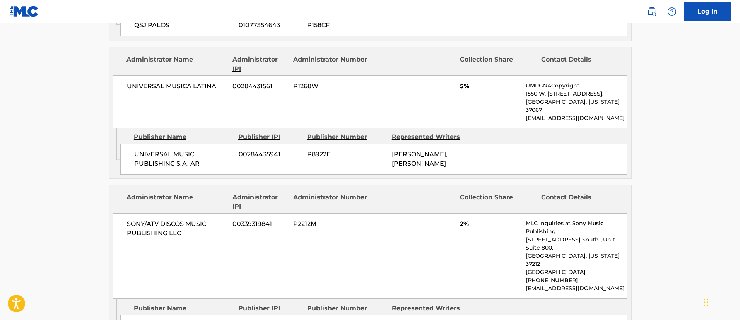
scroll to position [813, 0]
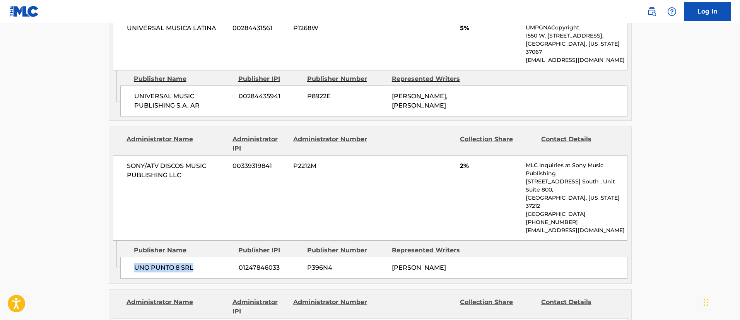
drag, startPoint x: 204, startPoint y: 267, endPoint x: 134, endPoint y: 263, distance: 70.2
click at [134, 263] on div "UNO PUNTO 8 SRL 01247846033 P396N4 [PERSON_NAME]" at bounding box center [373, 268] width 507 height 22
drag, startPoint x: 288, startPoint y: 264, endPoint x: 224, endPoint y: 265, distance: 64.2
click at [224, 265] on div "UNO PUNTO 8 SRL 01247846033 P396N4 [PERSON_NAME]" at bounding box center [373, 268] width 507 height 22
click at [383, 279] on div "UNO PUNTO 8 SRL 01247846033 P396N4 [PERSON_NAME]" at bounding box center [373, 268] width 507 height 22
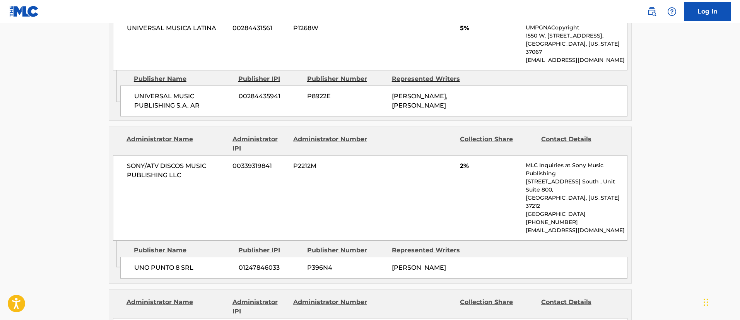
drag, startPoint x: 421, startPoint y: 279, endPoint x: 387, endPoint y: 267, distance: 36.0
click at [387, 267] on div "UNO PUNTO 8 SRL 01247846033 P396N4 [PERSON_NAME]" at bounding box center [373, 268] width 507 height 22
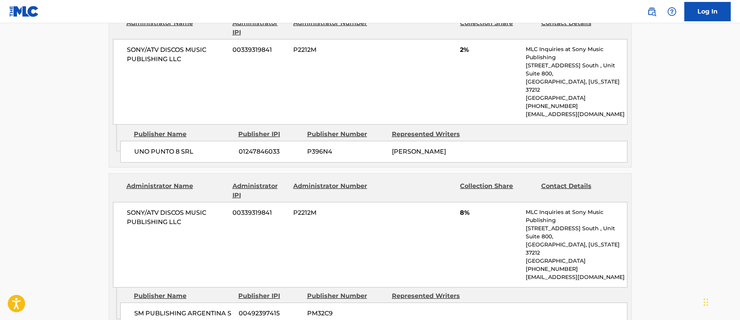
scroll to position [1045, 0]
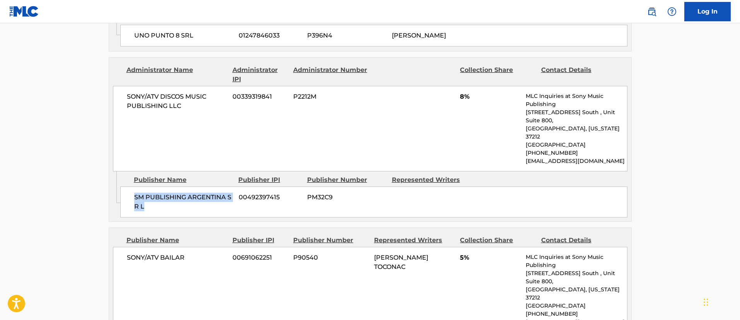
drag, startPoint x: 146, startPoint y: 207, endPoint x: 131, endPoint y: 202, distance: 15.8
click at [131, 202] on div "SM PUBLISHING [GEOGRAPHIC_DATA] S R L 00492397415 PM32C9" at bounding box center [373, 202] width 507 height 31
drag, startPoint x: 281, startPoint y: 200, endPoint x: 239, endPoint y: 199, distance: 41.8
click at [239, 199] on span "00492397415" at bounding box center [270, 197] width 63 height 9
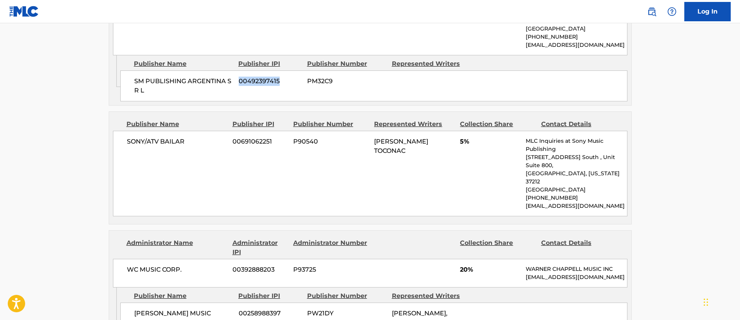
scroll to position [1219, 0]
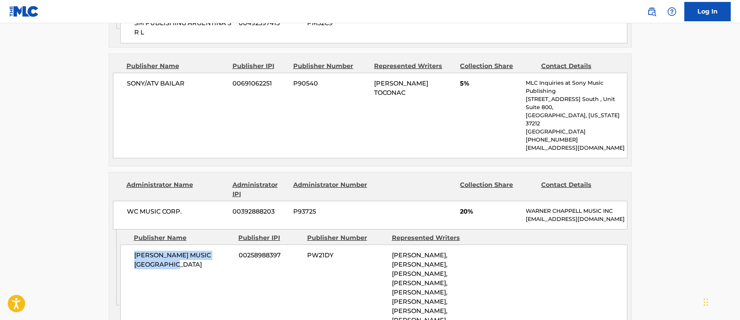
drag, startPoint x: 190, startPoint y: 264, endPoint x: 122, endPoint y: 259, distance: 67.9
click at [122, 259] on div "[PERSON_NAME] MUSIC ARGENTINA 00258988397 PW21DY [PERSON_NAME], [PERSON_NAME], …" at bounding box center [373, 293] width 507 height 96
drag, startPoint x: 284, startPoint y: 257, endPoint x: 231, endPoint y: 257, distance: 52.6
click at [231, 257] on div "[PERSON_NAME] MUSIC ARGENTINA 00258988397 PW21DY [PERSON_NAME], [PERSON_NAME], …" at bounding box center [373, 293] width 507 height 96
click at [247, 259] on span "00258988397" at bounding box center [270, 255] width 63 height 9
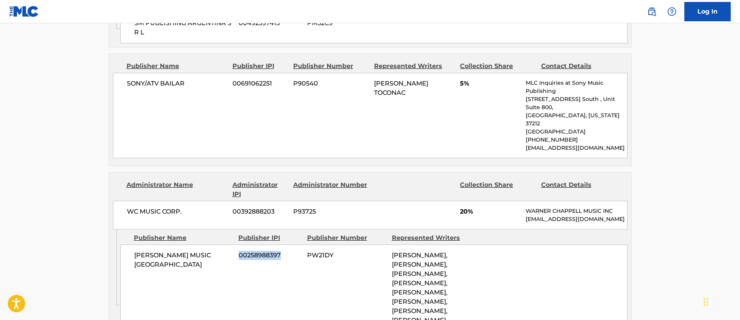
drag, startPoint x: 239, startPoint y: 257, endPoint x: 280, endPoint y: 254, distance: 41.5
click at [280, 254] on span "00258988397" at bounding box center [270, 255] width 63 height 9
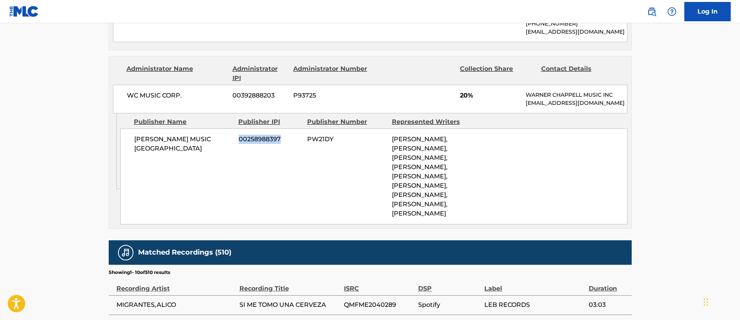
drag, startPoint x: 424, startPoint y: 253, endPoint x: 386, endPoint y: 145, distance: 114.7
click at [386, 145] on div "[PERSON_NAME] MUSIC ARGENTINA 00258988397 PW21DY [PERSON_NAME], [PERSON_NAME], …" at bounding box center [373, 176] width 507 height 96
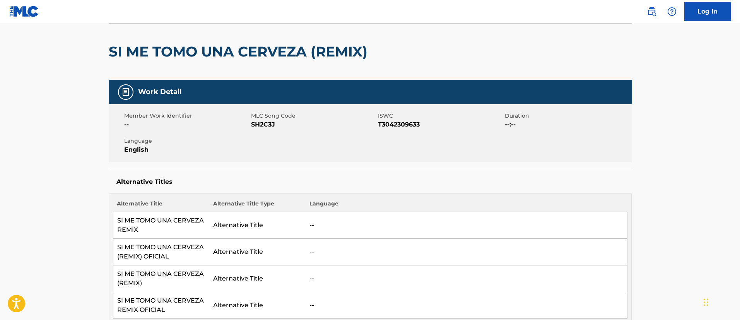
scroll to position [0, 0]
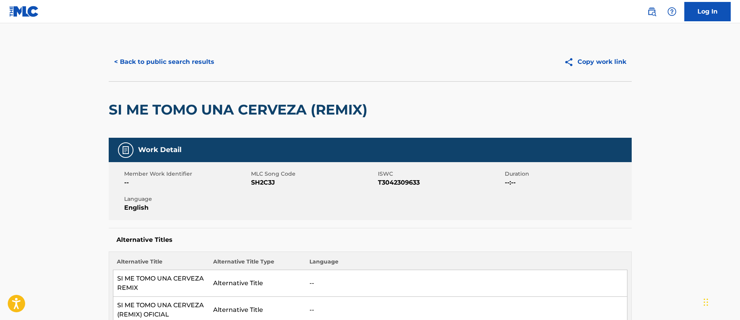
click at [167, 62] on button "< Back to public search results" at bounding box center [164, 61] width 111 height 19
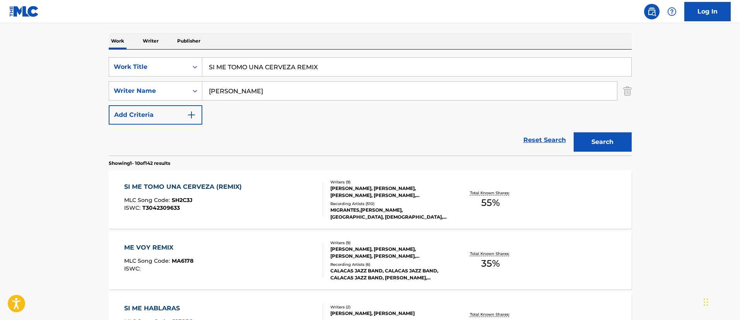
drag, startPoint x: 326, startPoint y: 66, endPoint x: 207, endPoint y: 65, distance: 118.4
click at [207, 65] on input "SI ME TOMO UNA CERVEZA REMIX" at bounding box center [416, 67] width 429 height 19
paste input "ALEJARNOS"
type input "ALEJARNOS"
click at [586, 142] on button "Search" at bounding box center [603, 141] width 58 height 19
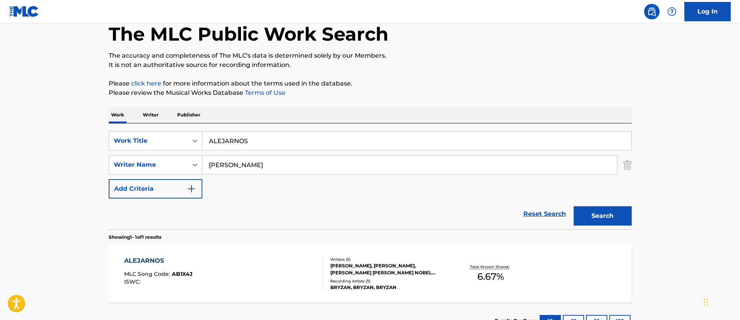
scroll to position [101, 0]
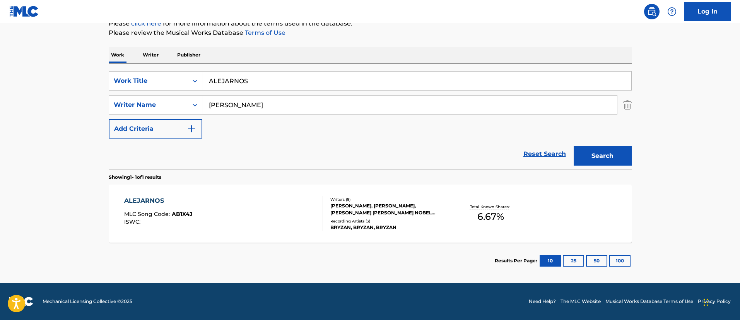
click at [135, 202] on div "ALEJARNOS" at bounding box center [158, 200] width 68 height 9
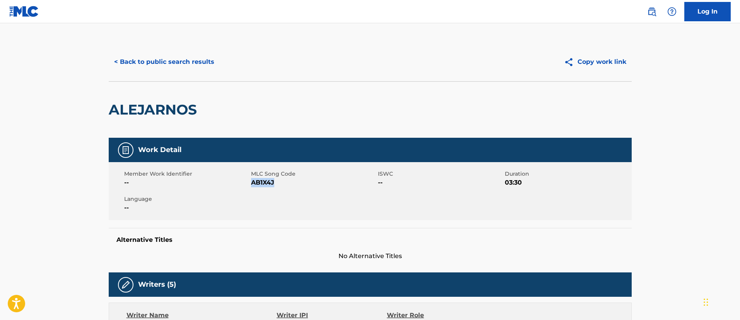
drag, startPoint x: 278, startPoint y: 181, endPoint x: 262, endPoint y: 177, distance: 16.9
click at [255, 182] on span "AB1X4J" at bounding box center [313, 182] width 125 height 9
drag, startPoint x: 249, startPoint y: 183, endPoint x: 270, endPoint y: 185, distance: 20.6
click at [270, 185] on div "Member Work Identifier -- MLC Song Code AB1X4J ISWC -- Duration 03:30 Language …" at bounding box center [370, 191] width 523 height 58
click at [274, 184] on span "AB1X4J" at bounding box center [313, 182] width 125 height 9
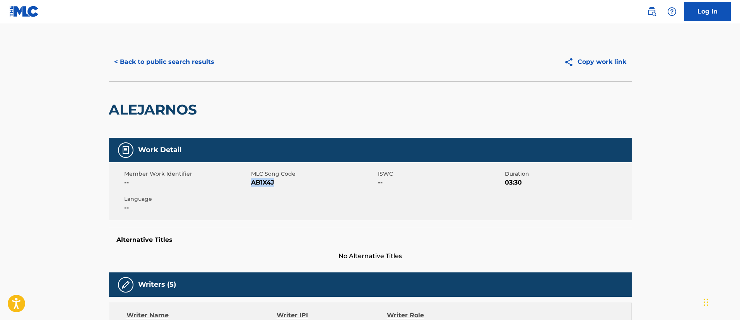
drag, startPoint x: 274, startPoint y: 183, endPoint x: 251, endPoint y: 185, distance: 23.3
click at [251, 185] on span "AB1X4J" at bounding box center [313, 182] width 125 height 9
click at [175, 60] on button "< Back to public search results" at bounding box center [164, 61] width 111 height 19
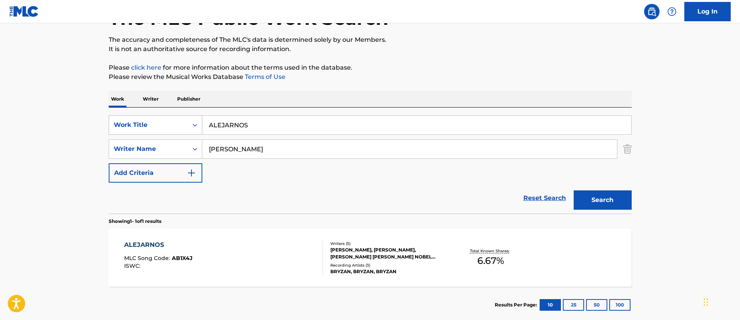
drag, startPoint x: 268, startPoint y: 121, endPoint x: 179, endPoint y: 119, distance: 89.0
click at [179, 119] on div "SearchWithCriteria1c5865c8-e058-40ac-b175-4ce05d8ebbe1 Work Title ALEJARNOS" at bounding box center [370, 124] width 523 height 19
click at [589, 197] on button "Search" at bounding box center [603, 199] width 58 height 19
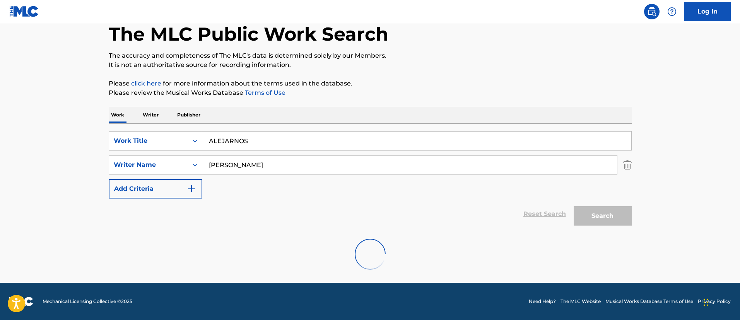
click at [258, 200] on div "Reset Search Search" at bounding box center [370, 214] width 523 height 31
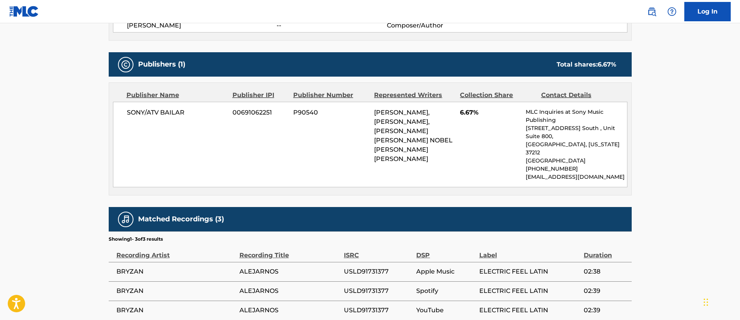
scroll to position [290, 0]
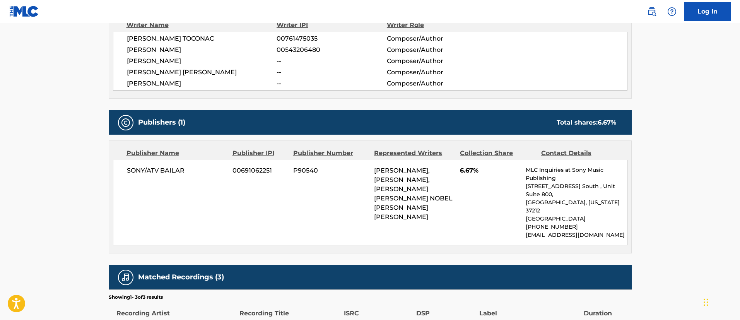
drag, startPoint x: 428, startPoint y: 237, endPoint x: 376, endPoint y: 180, distance: 77.0
click at [376, 180] on div "[PERSON_NAME], [PERSON_NAME], [PERSON_NAME] [PERSON_NAME] NOBEL [PERSON_NAME] […" at bounding box center [414, 194] width 80 height 56
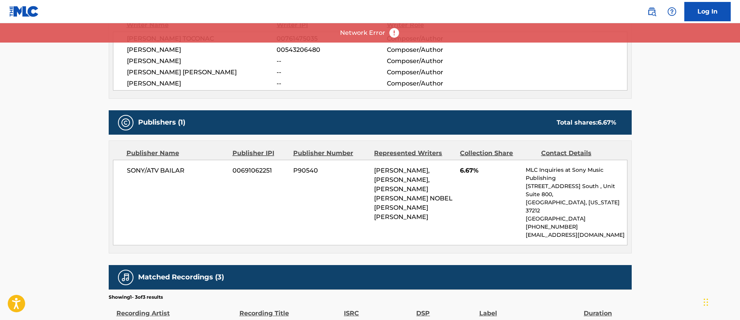
click at [418, 188] on span "[PERSON_NAME], [PERSON_NAME], [PERSON_NAME] [PERSON_NAME] NOBEL [PERSON_NAME] […" at bounding box center [413, 194] width 79 height 54
click at [390, 178] on span "[PERSON_NAME], [PERSON_NAME], [PERSON_NAME] [PERSON_NAME] NOBEL [PERSON_NAME] […" at bounding box center [413, 194] width 79 height 54
click at [375, 177] on span "[PERSON_NAME], [PERSON_NAME], [PERSON_NAME] [PERSON_NAME] NOBEL [PERSON_NAME] […" at bounding box center [413, 194] width 79 height 54
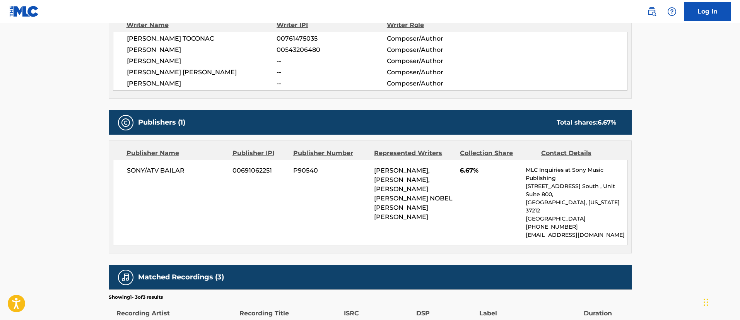
drag, startPoint x: 409, startPoint y: 181, endPoint x: 423, endPoint y: 236, distance: 57.2
click at [423, 222] on div "[PERSON_NAME], [PERSON_NAME], [PERSON_NAME] [PERSON_NAME] NOBEL [PERSON_NAME] […" at bounding box center [414, 194] width 80 height 56
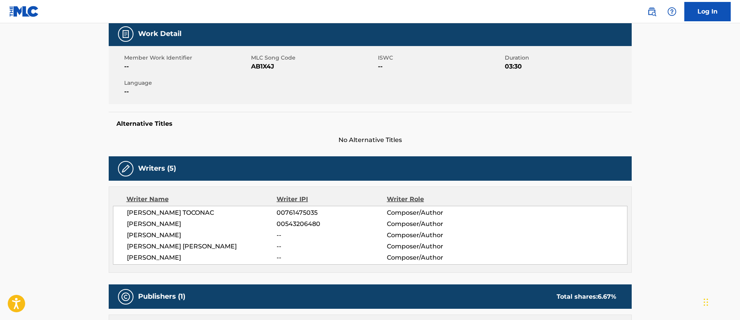
scroll to position [0, 0]
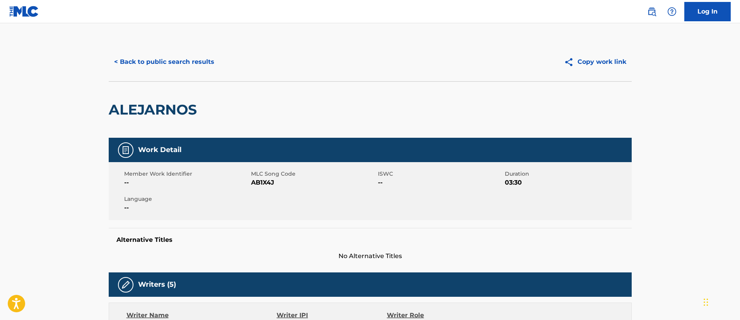
click at [171, 64] on button "< Back to public search results" at bounding box center [164, 61] width 111 height 19
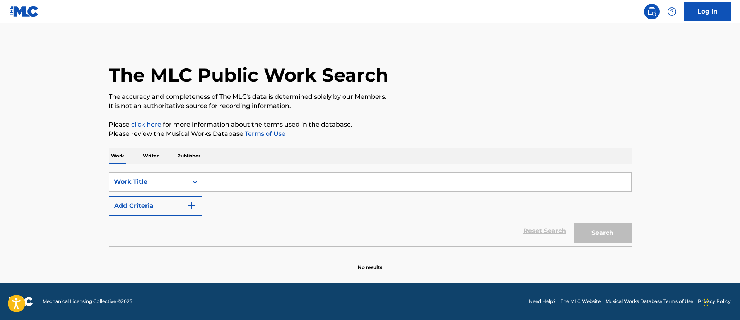
click at [272, 178] on input "Search Form" at bounding box center [416, 182] width 429 height 19
paste input "[DATE] PICADO"
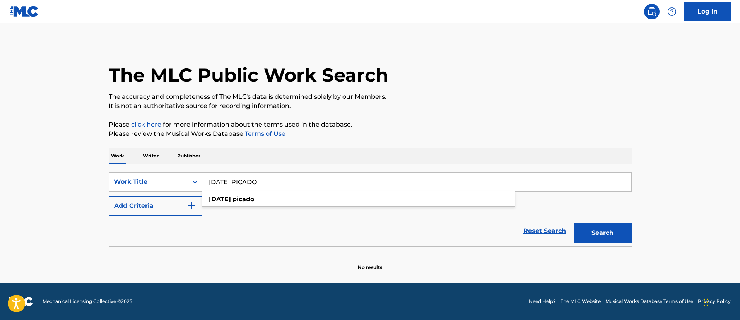
type input "[DATE] PICADO"
click at [186, 207] on button "Add Criteria" at bounding box center [156, 205] width 94 height 19
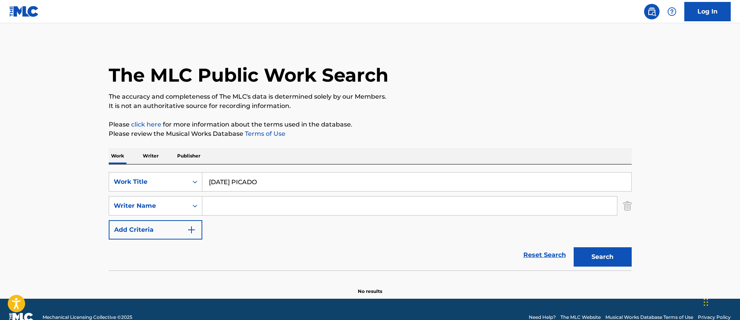
click at [222, 202] on input "Search Form" at bounding box center [409, 206] width 415 height 19
paste input "[PERSON_NAME]"
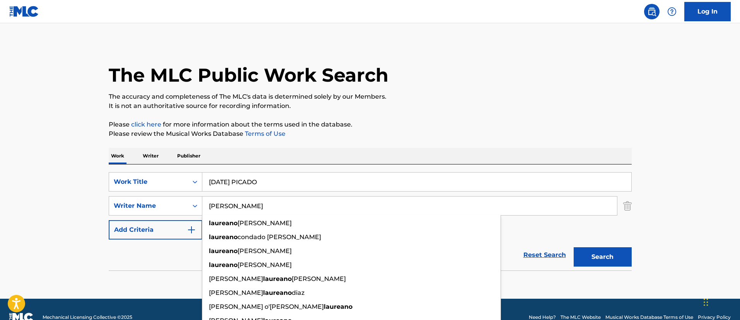
type input "[PERSON_NAME]"
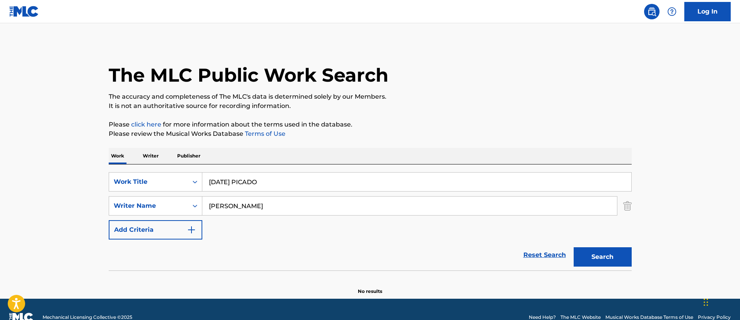
click at [591, 258] on button "Search" at bounding box center [603, 256] width 58 height 19
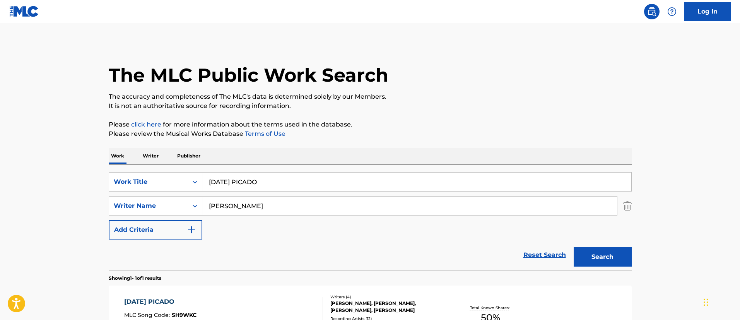
scroll to position [101, 0]
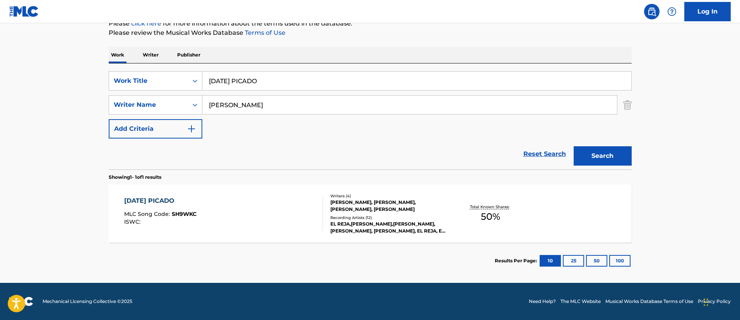
click at [156, 201] on div "[DATE] PICADO" at bounding box center [160, 200] width 72 height 9
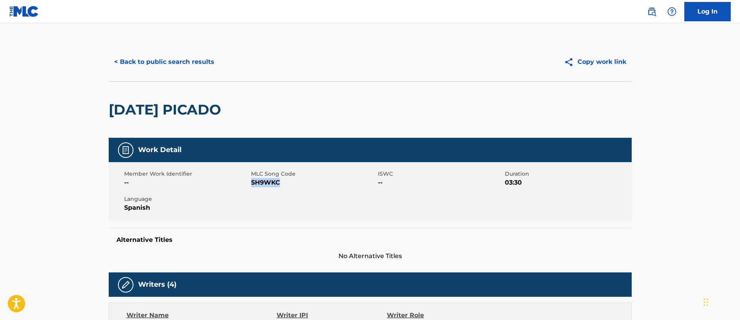
drag, startPoint x: 282, startPoint y: 183, endPoint x: 252, endPoint y: 185, distance: 29.5
click at [252, 185] on span "SH9WKC" at bounding box center [313, 182] width 125 height 9
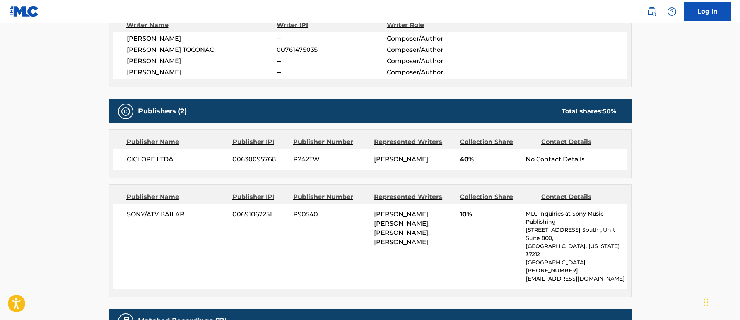
scroll to position [348, 0]
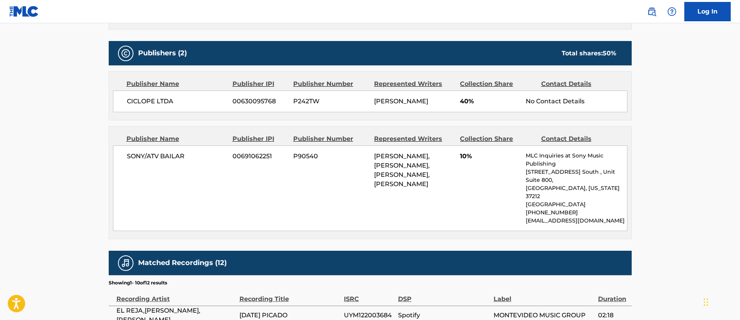
drag, startPoint x: 409, startPoint y: 188, endPoint x: 410, endPoint y: 166, distance: 21.7
click at [410, 166] on div "[PERSON_NAME], [PERSON_NAME], [PERSON_NAME], [PERSON_NAME]" at bounding box center [414, 170] width 80 height 37
drag, startPoint x: 175, startPoint y: 103, endPoint x: 125, endPoint y: 102, distance: 49.9
click at [125, 102] on div "CICLOPE LTDA 00630095768 P242TW [PERSON_NAME] 40% No Contact Details" at bounding box center [370, 102] width 515 height 22
drag, startPoint x: 277, startPoint y: 99, endPoint x: 231, endPoint y: 102, distance: 46.5
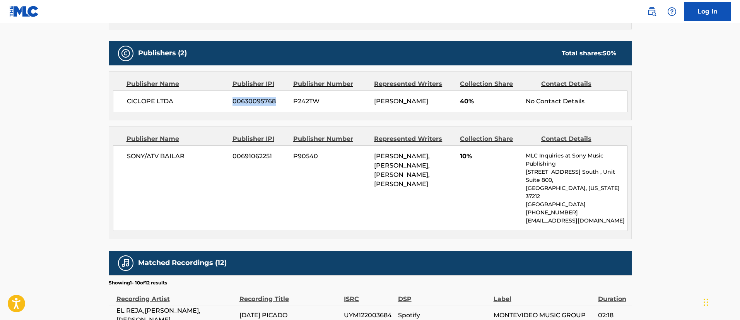
click at [231, 102] on div "CICLOPE LTDA 00630095768 P242TW [PERSON_NAME] 40% No Contact Details" at bounding box center [370, 102] width 515 height 22
drag, startPoint x: 435, startPoint y: 98, endPoint x: 363, endPoint y: 98, distance: 72.4
click at [363, 98] on div "CICLOPE LTDA 00630095768 P242TW [PERSON_NAME] 40% No Contact Details" at bounding box center [370, 102] width 515 height 22
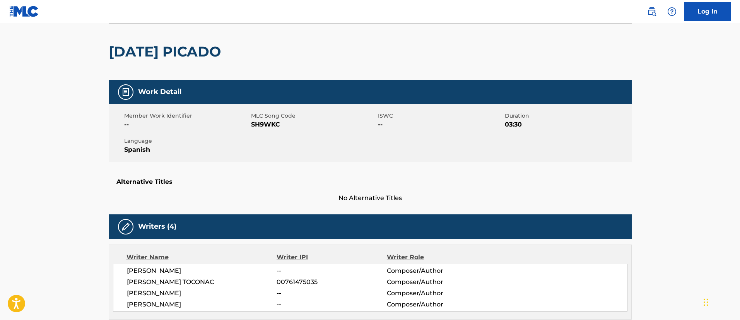
scroll to position [0, 0]
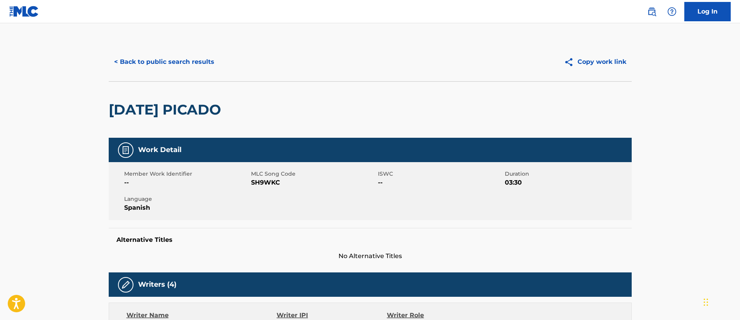
click at [164, 65] on button "< Back to public search results" at bounding box center [164, 61] width 111 height 19
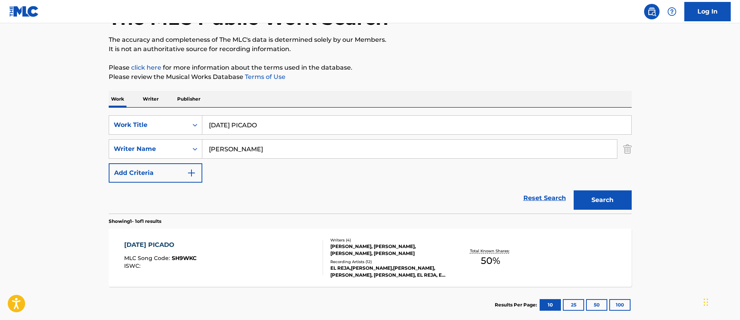
drag, startPoint x: 288, startPoint y: 125, endPoint x: 145, endPoint y: 111, distance: 143.9
click at [144, 111] on div "SearchWithCriteria1c5865c8-e058-40ac-b175-4ce05d8ebbe1 Work Title [DATE] PICADO…" at bounding box center [370, 161] width 523 height 106
paste input "RECUERDA"
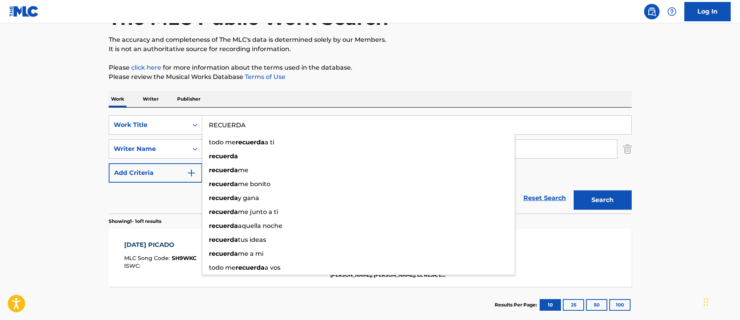
type input "RECUERDA"
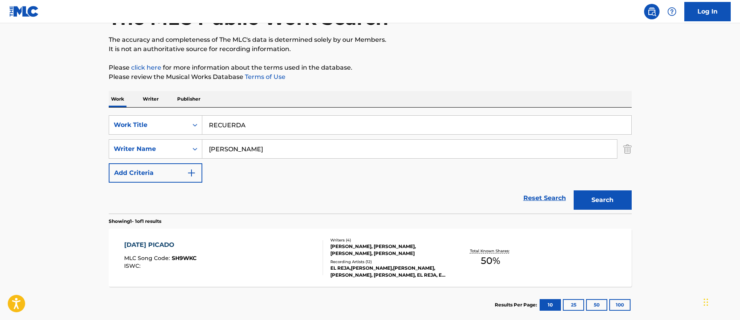
click at [620, 199] on button "Search" at bounding box center [603, 199] width 58 height 19
click at [153, 245] on div "RECUERDA" at bounding box center [159, 244] width 71 height 9
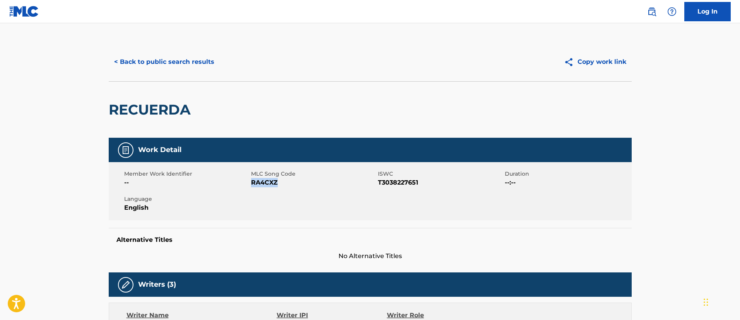
drag, startPoint x: 284, startPoint y: 183, endPoint x: 252, endPoint y: 183, distance: 31.3
click at [252, 183] on span "RA4CXZ" at bounding box center [313, 182] width 125 height 9
drag, startPoint x: 425, startPoint y: 183, endPoint x: 379, endPoint y: 185, distance: 46.1
click at [379, 185] on span "T3038227651" at bounding box center [440, 182] width 125 height 9
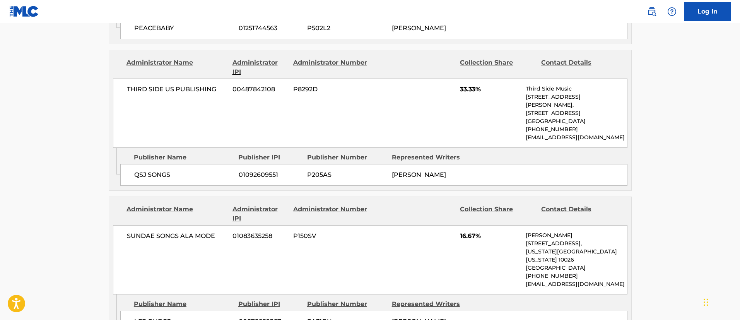
scroll to position [522, 0]
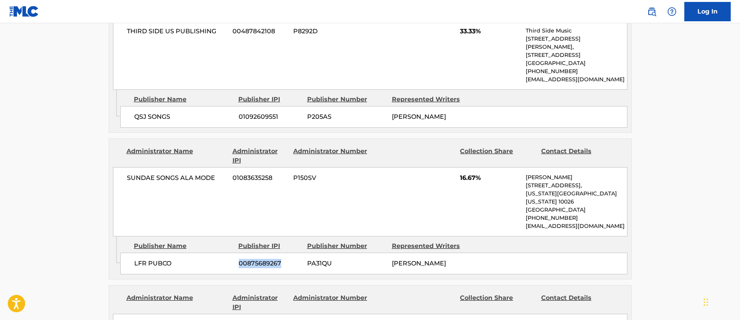
drag, startPoint x: 288, startPoint y: 271, endPoint x: 234, endPoint y: 271, distance: 53.8
click at [234, 271] on div "LFR PUBCO 00875689267 PA31QU [PERSON_NAME]" at bounding box center [373, 264] width 507 height 22
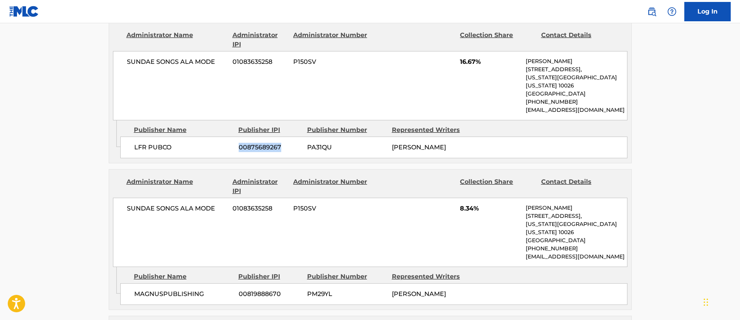
scroll to position [697, 0]
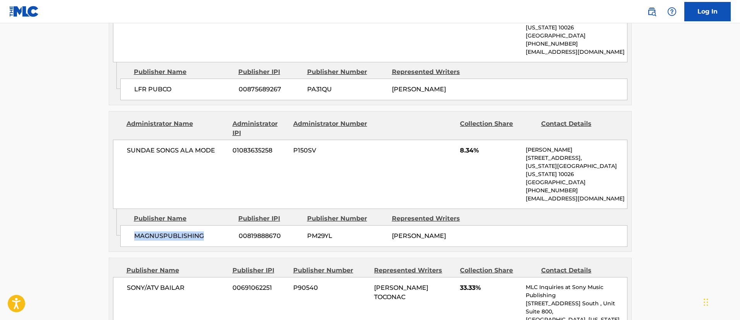
drag, startPoint x: 212, startPoint y: 233, endPoint x: 130, endPoint y: 231, distance: 81.3
click at [130, 231] on div "MAGNUSPUBLISHING 00819888670 PM29YL [PERSON_NAME]" at bounding box center [373, 236] width 507 height 22
drag, startPoint x: 288, startPoint y: 234, endPoint x: 232, endPoint y: 232, distance: 55.7
click at [232, 232] on div "MAGNUSPUBLISHING 00819888670 PM29YL [PERSON_NAME]" at bounding box center [373, 236] width 507 height 22
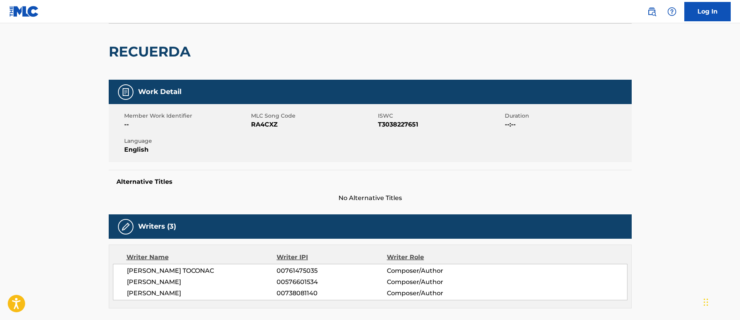
scroll to position [0, 0]
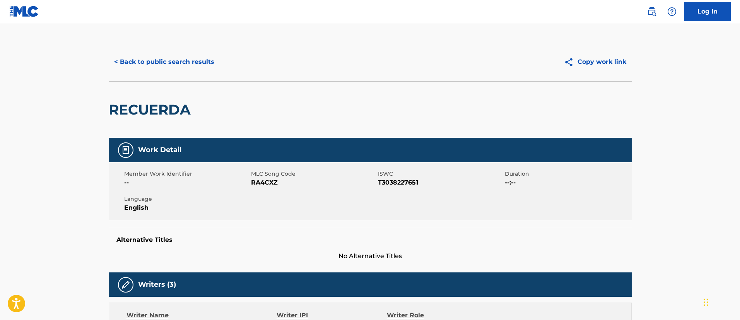
click at [182, 64] on button "< Back to public search results" at bounding box center [164, 61] width 111 height 19
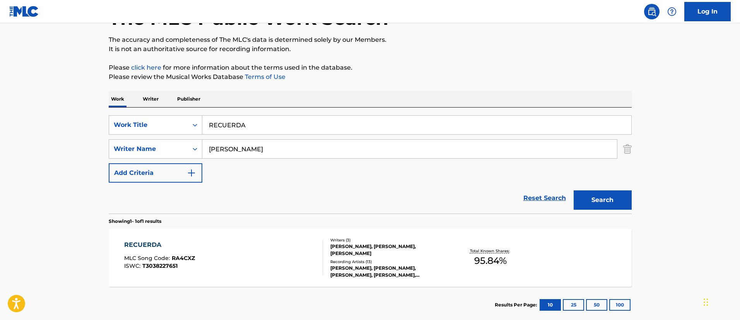
drag, startPoint x: 270, startPoint y: 122, endPoint x: 168, endPoint y: 114, distance: 102.1
click at [168, 114] on div "SearchWithCriteria1c5865c8-e058-40ac-b175-4ce05d8ebbe1 Work Title RECUERDA Sear…" at bounding box center [370, 161] width 523 height 106
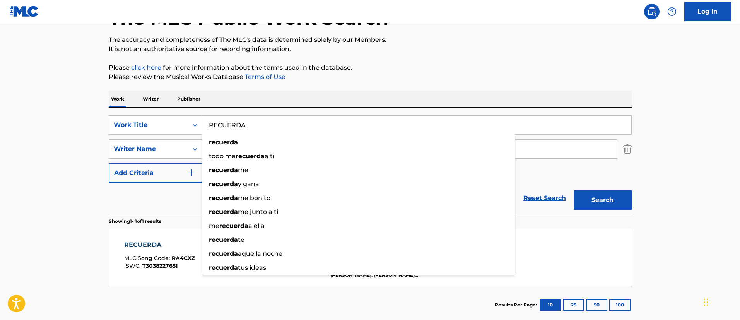
paste input "VOY A TOMAR"
type input "VOY A TOMAR"
click at [610, 196] on button "Search" at bounding box center [603, 199] width 58 height 19
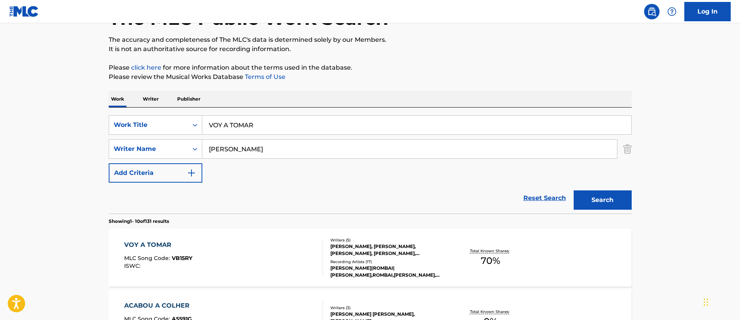
scroll to position [115, 0]
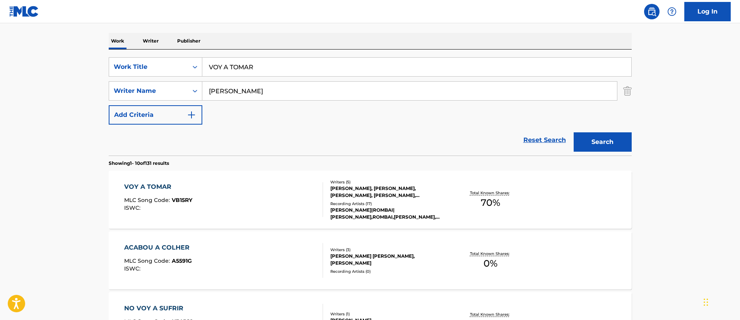
click at [158, 187] on div "VOY A TOMAR" at bounding box center [158, 186] width 68 height 9
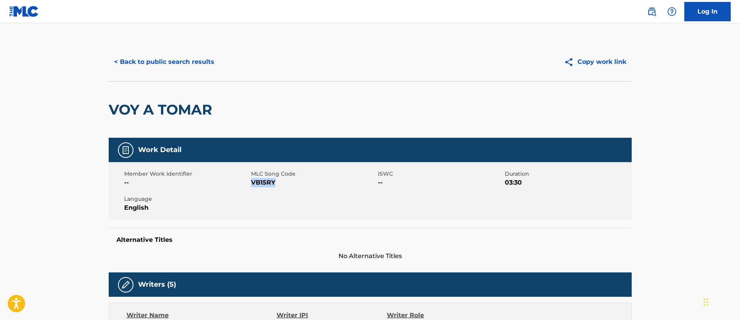
drag, startPoint x: 274, startPoint y: 185, endPoint x: 252, endPoint y: 187, distance: 22.1
click at [252, 187] on span "VB15RY" at bounding box center [313, 182] width 125 height 9
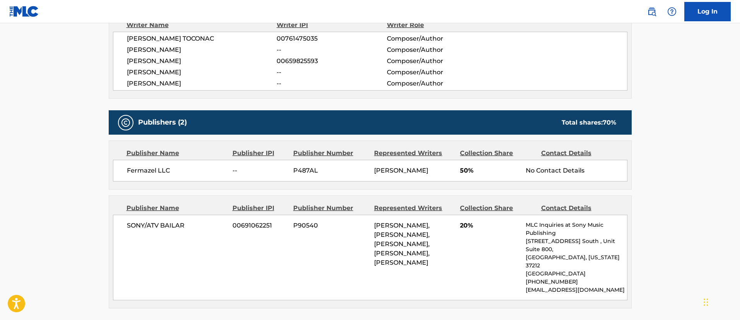
scroll to position [348, 0]
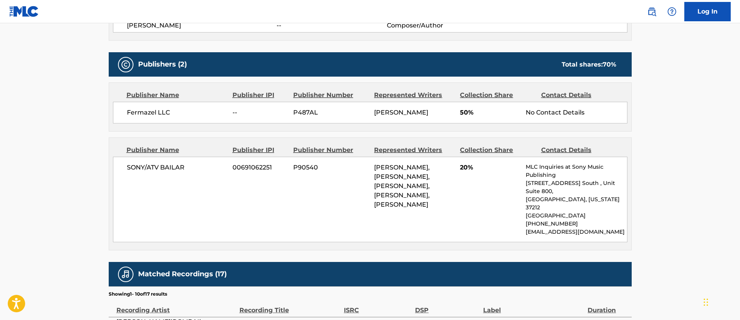
drag, startPoint x: 402, startPoint y: 236, endPoint x: 410, endPoint y: 186, distance: 51.3
click at [410, 186] on div "[PERSON_NAME], [PERSON_NAME], [PERSON_NAME], [PERSON_NAME], [PERSON_NAME]" at bounding box center [414, 186] width 80 height 46
drag, startPoint x: 404, startPoint y: 240, endPoint x: 406, endPoint y: 186, distance: 53.8
click at [406, 186] on div "[PERSON_NAME], [PERSON_NAME], [PERSON_NAME], [PERSON_NAME], [PERSON_NAME]" at bounding box center [414, 186] width 80 height 46
